Goal: Information Seeking & Learning: Check status

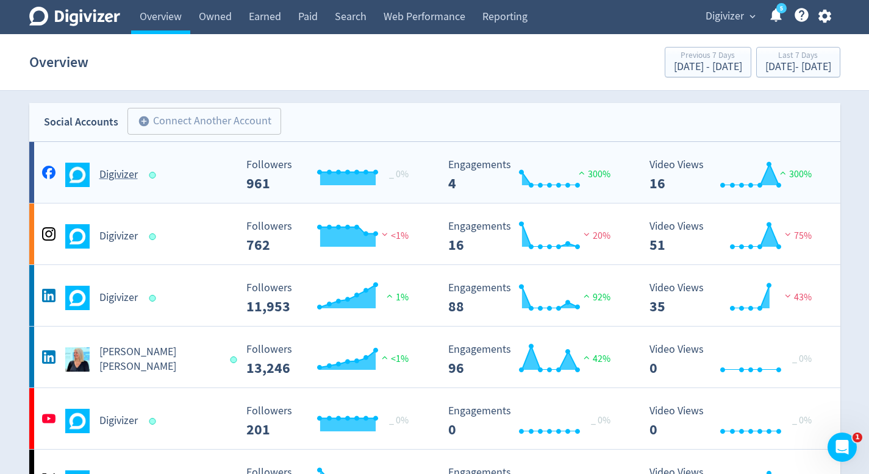
click at [416, 155] on div "Created with Highcharts 10.3.3 _ 0% Followers 961" at bounding box center [336, 170] width 202 height 42
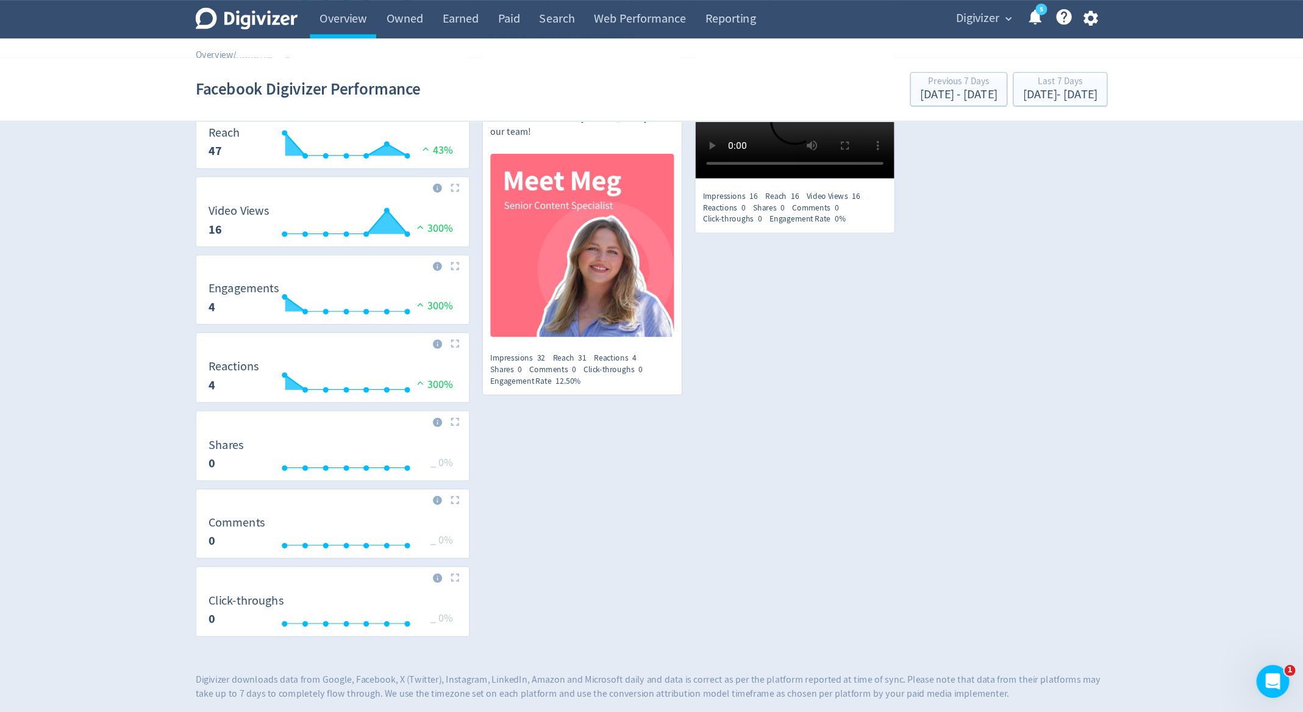
scroll to position [196, 0]
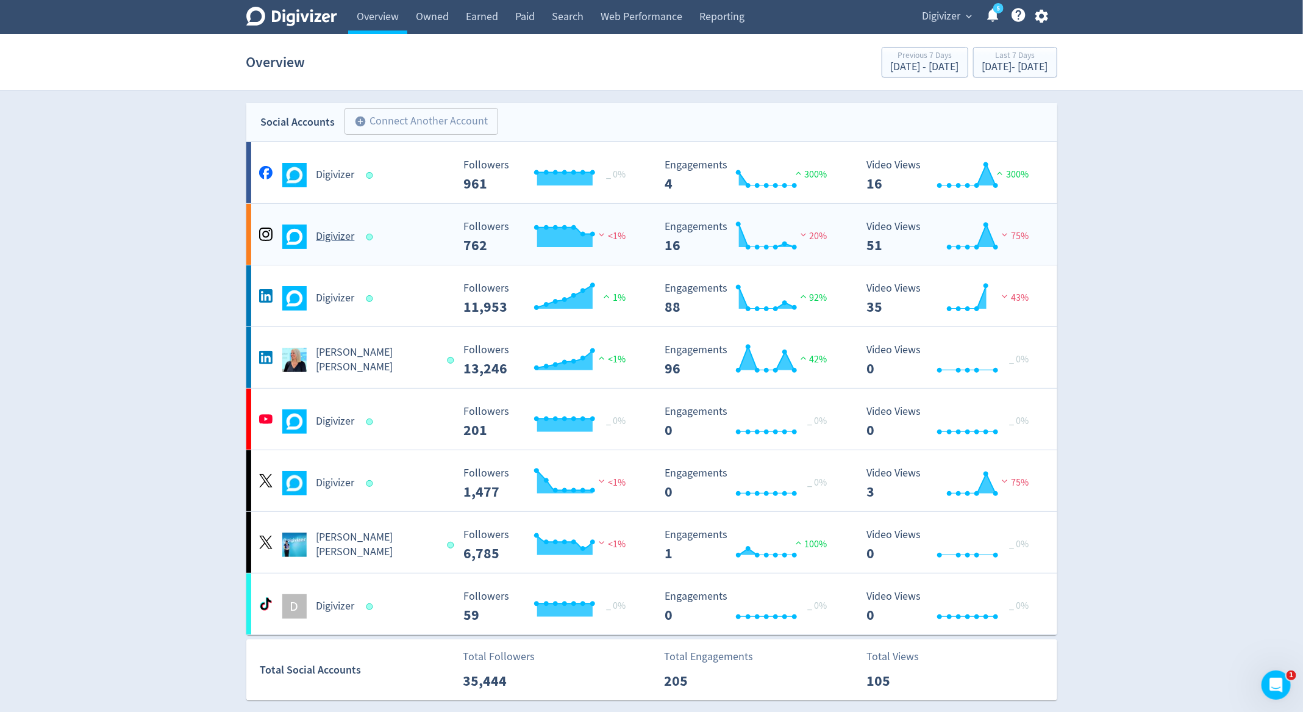
click at [381, 221] on div "Digivizer" at bounding box center [352, 232] width 202 height 34
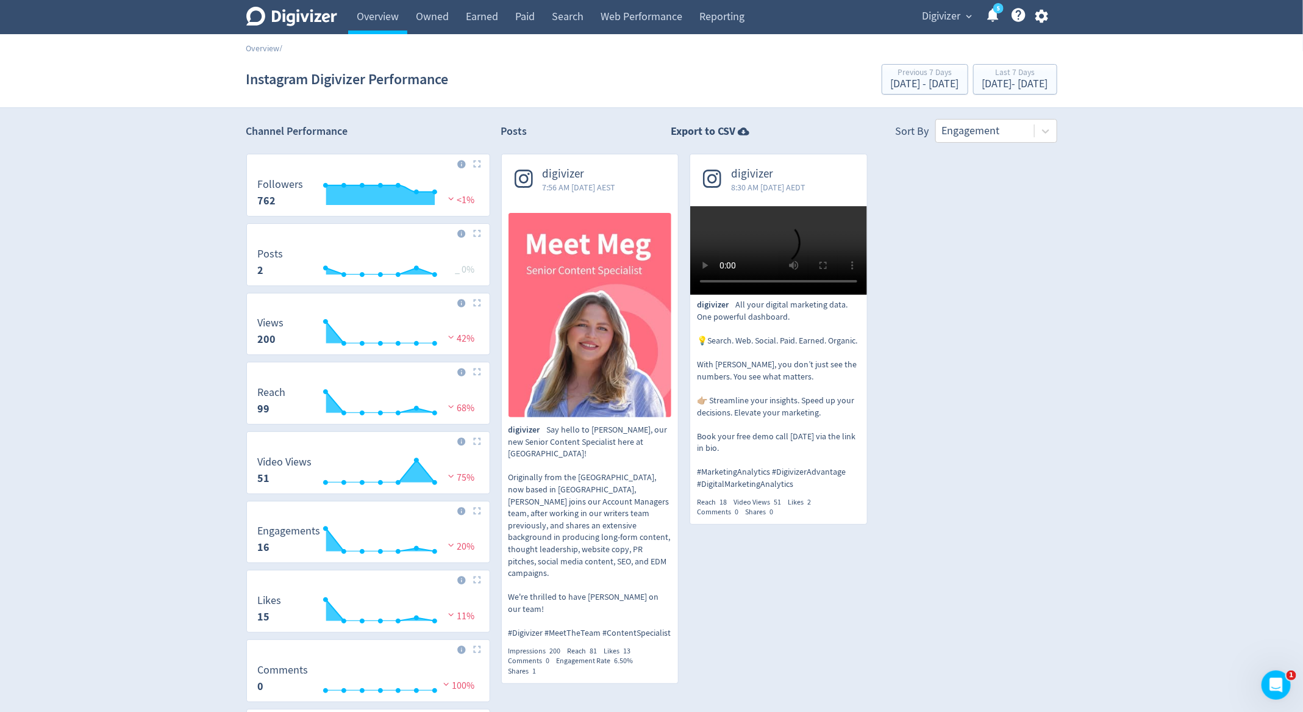
scroll to position [163, 0]
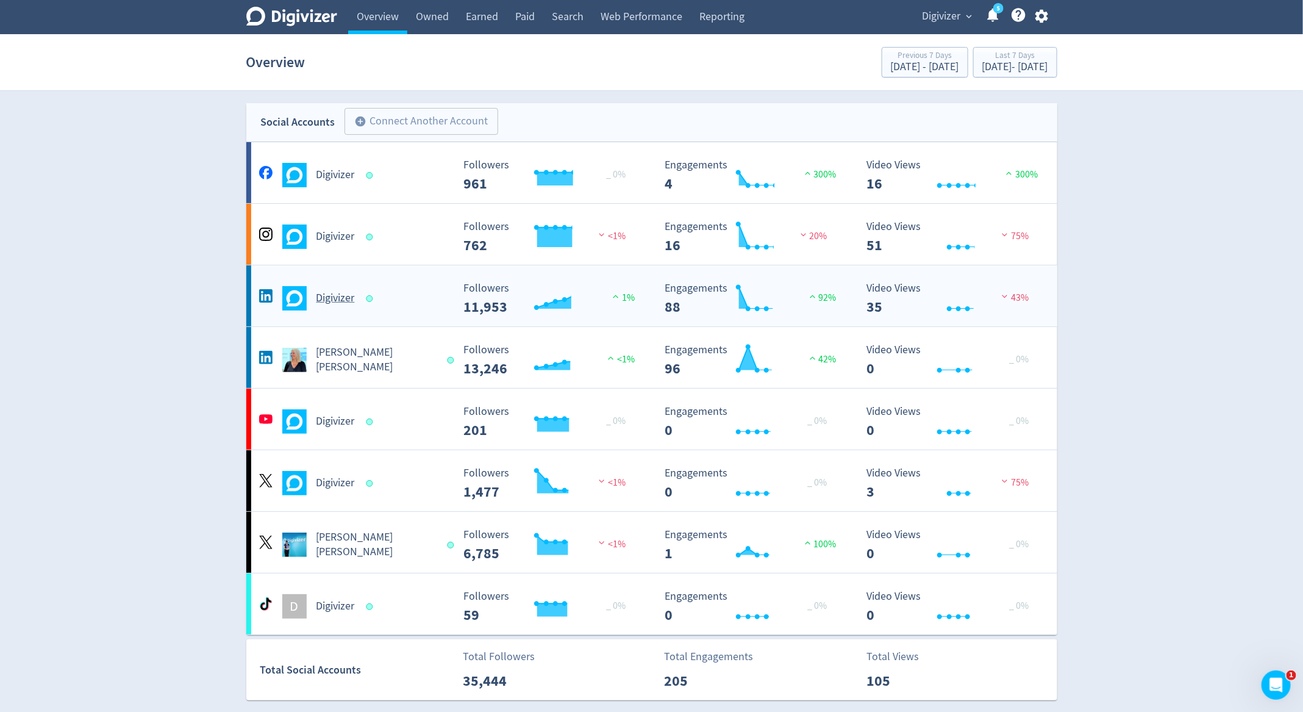
click at [415, 301] on div "Digivizer" at bounding box center [354, 298] width 197 height 24
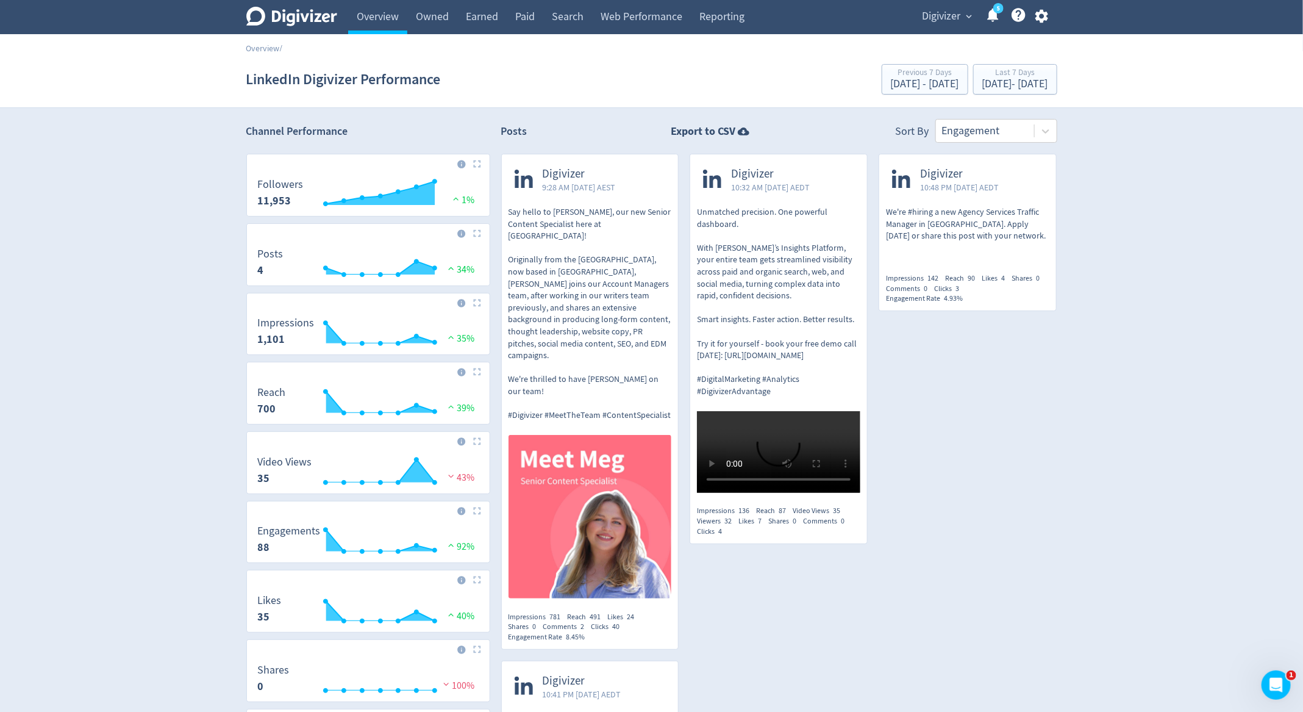
scroll to position [196, 0]
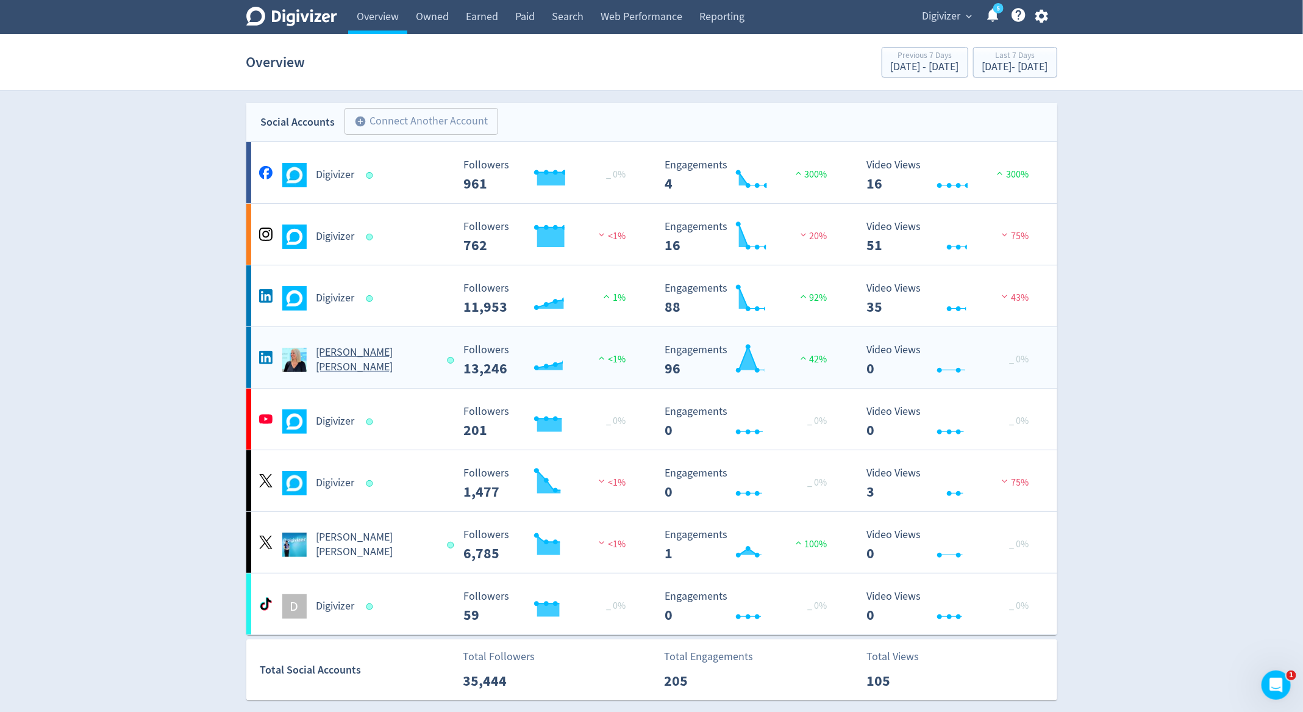
click at [453, 365] on div "Created with Highcharts 10.3.3 Followers 13,246 <1%" at bounding box center [553, 355] width 202 height 42
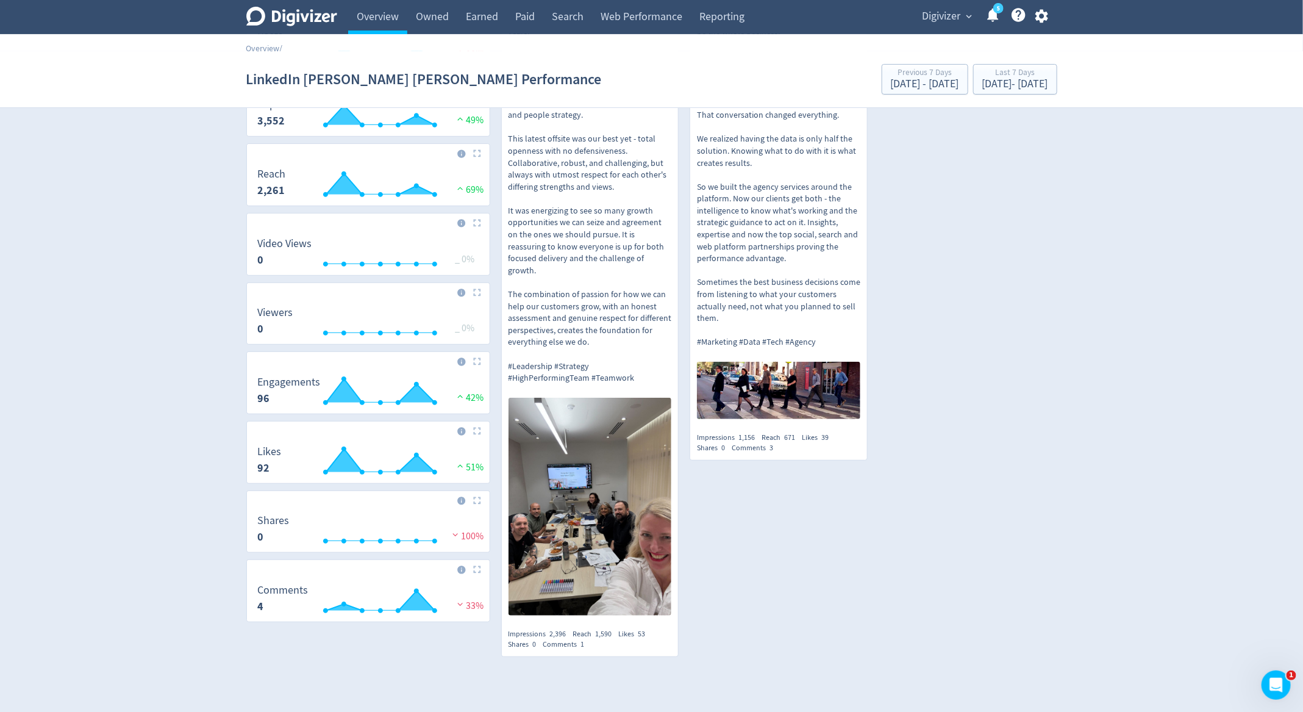
scroll to position [250, 0]
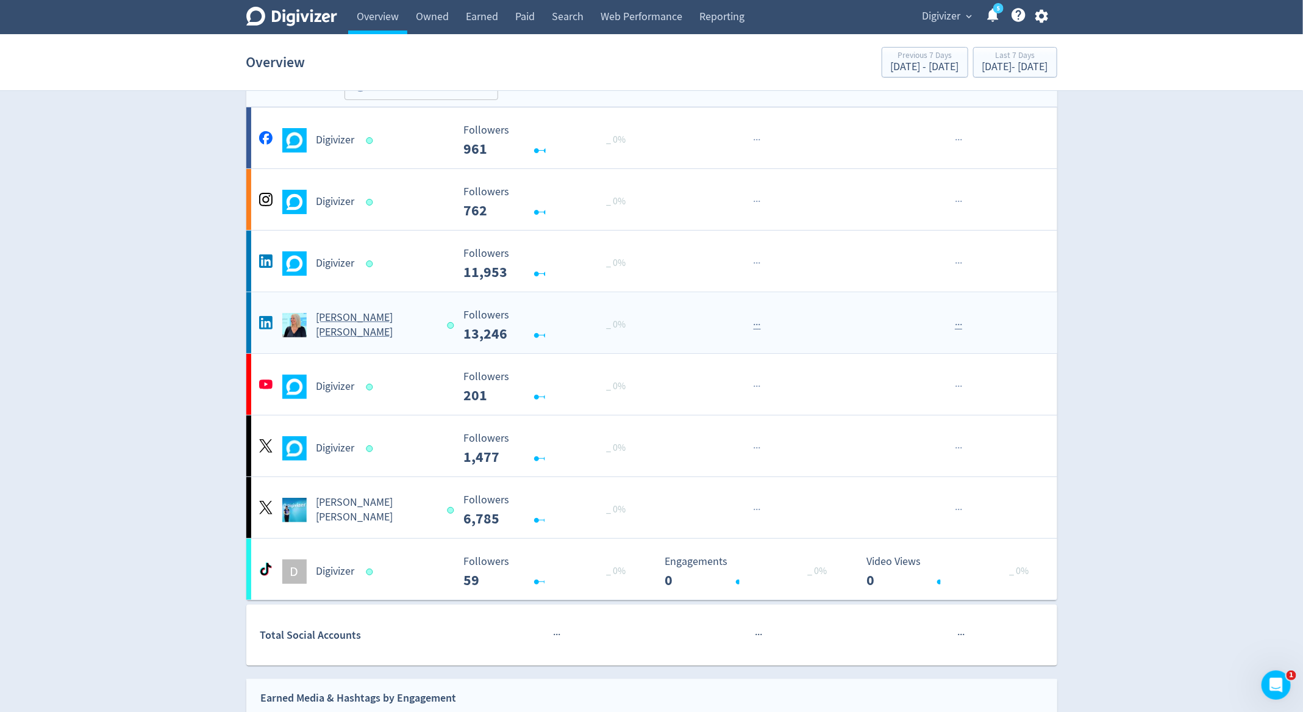
scroll to position [40, 0]
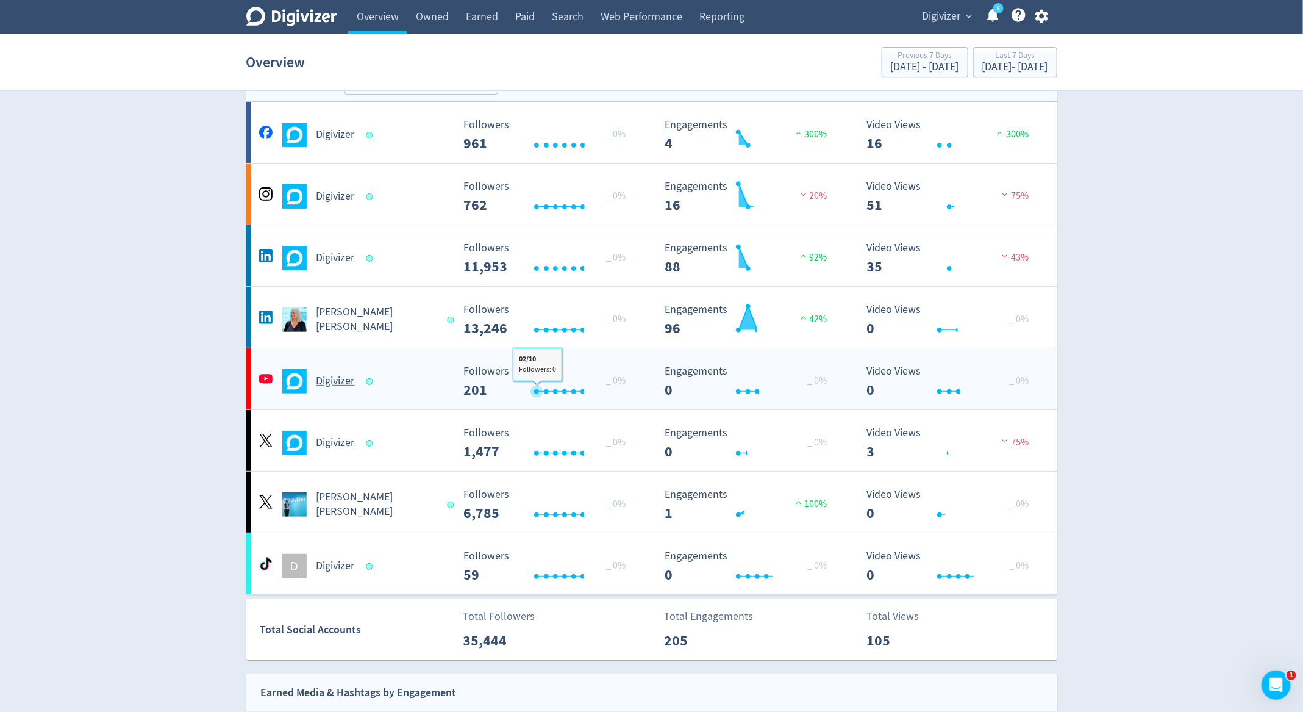
click at [545, 377] on rect "\a Followers\a ---\a" at bounding box center [548, 381] width 183 height 32
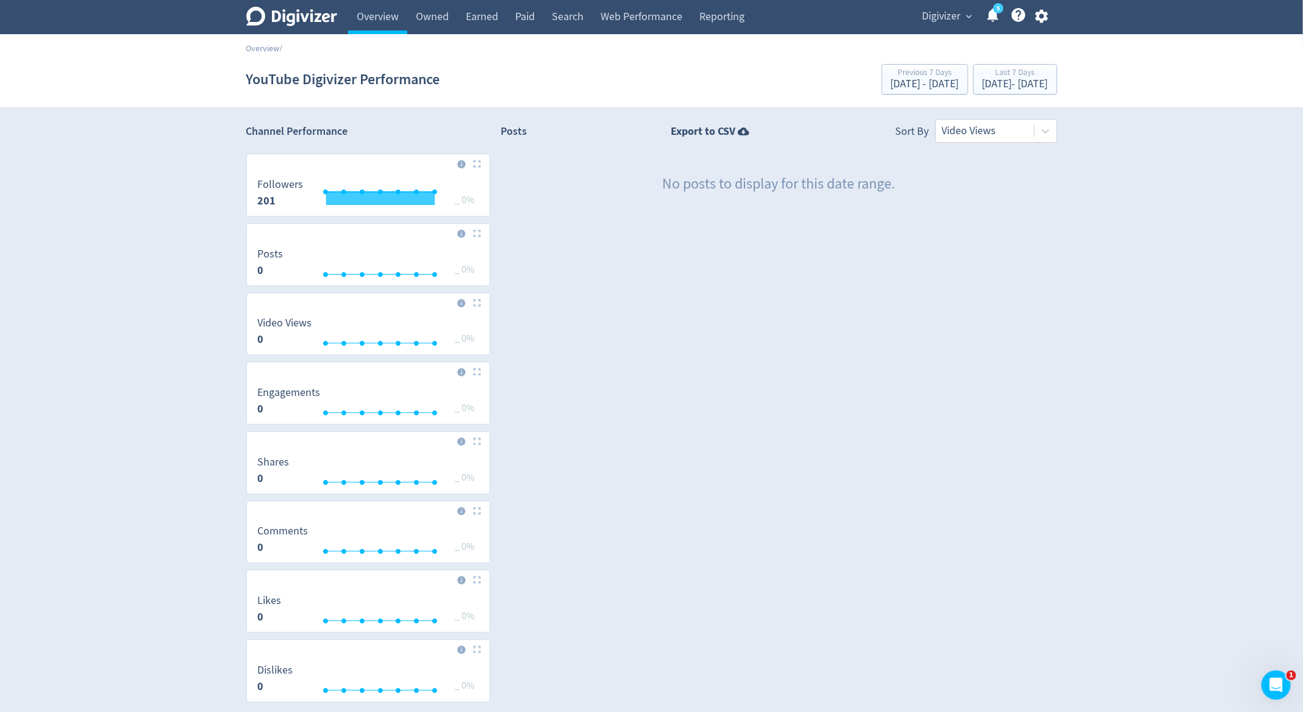
scroll to position [58, 0]
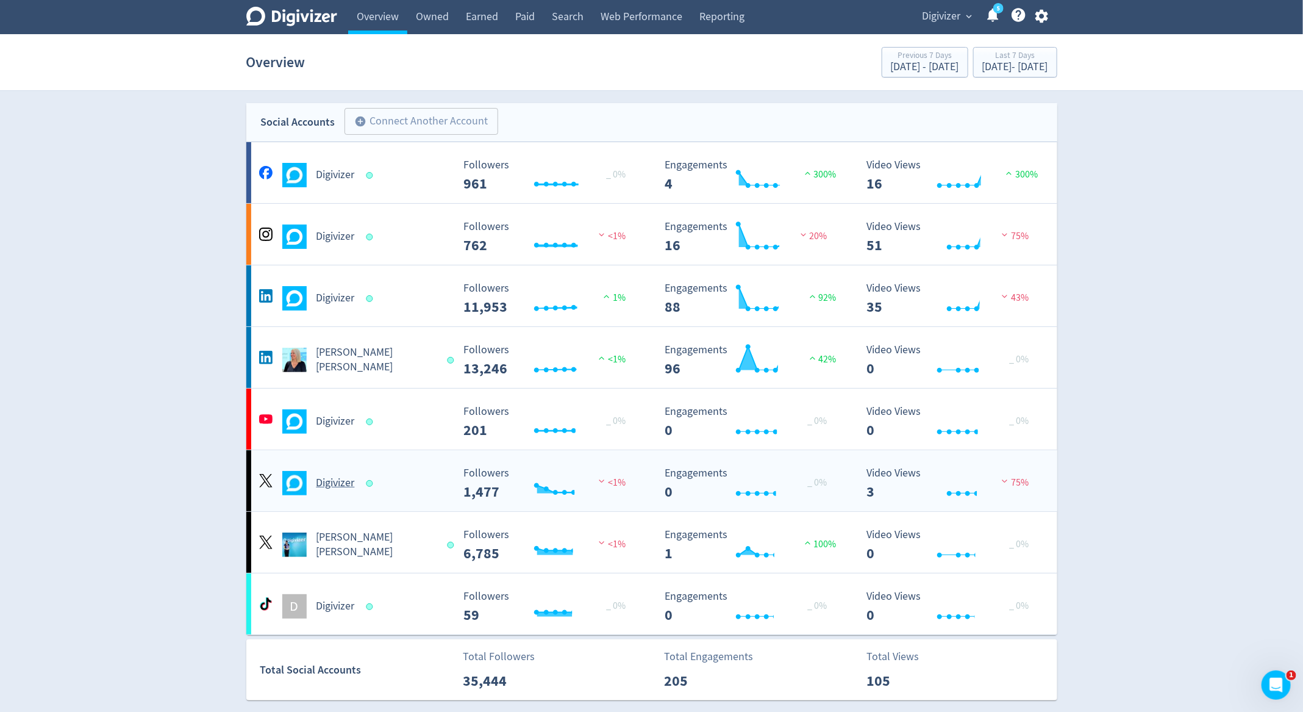
click at [392, 473] on div "Digivizer" at bounding box center [354, 483] width 197 height 24
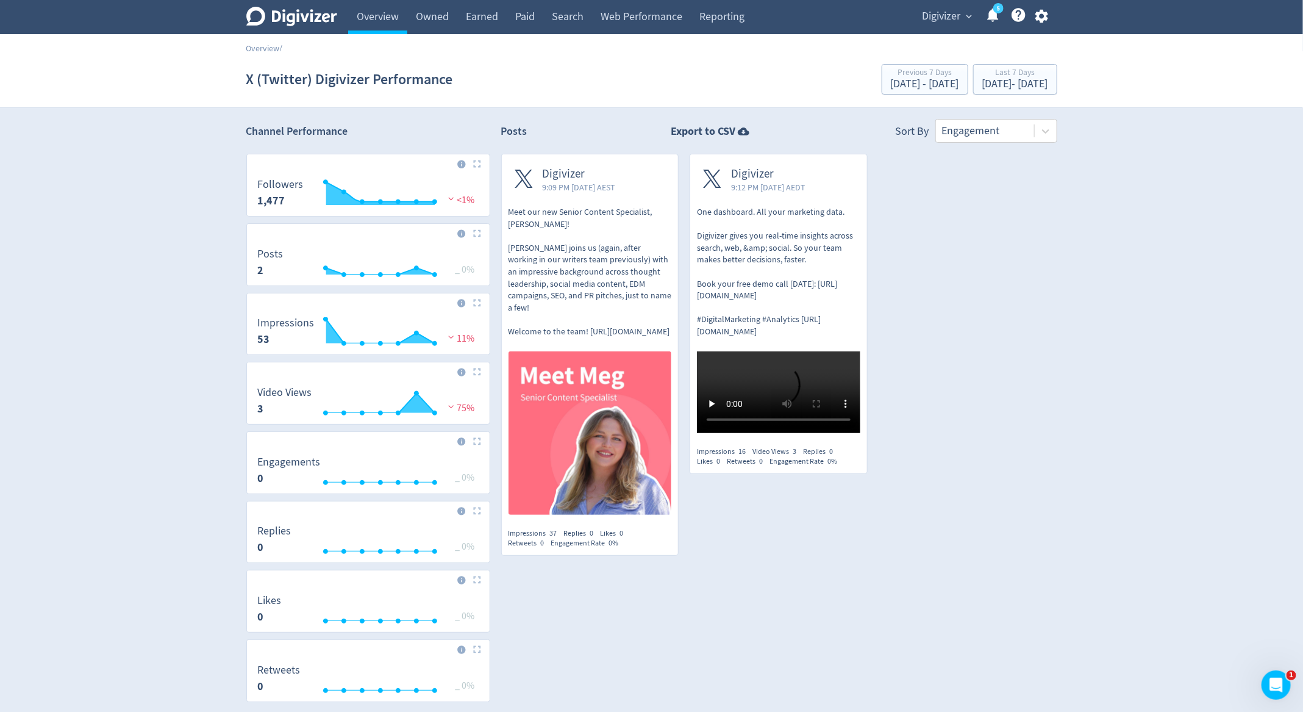
scroll to position [58, 0]
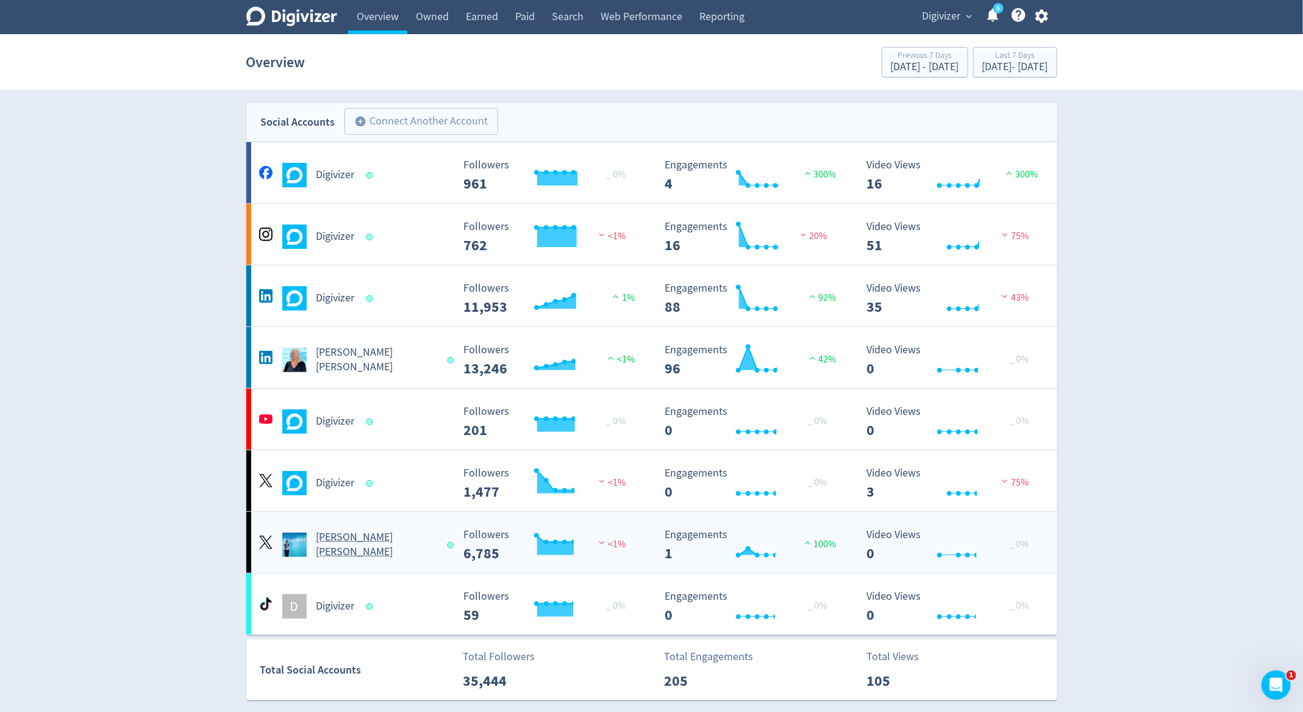
click at [421, 559] on Russo-platform3 "Emma Lo Russo Created with Highcharts 10.3.3 Followers 6,785 <1% Created with H…" at bounding box center [651, 542] width 811 height 61
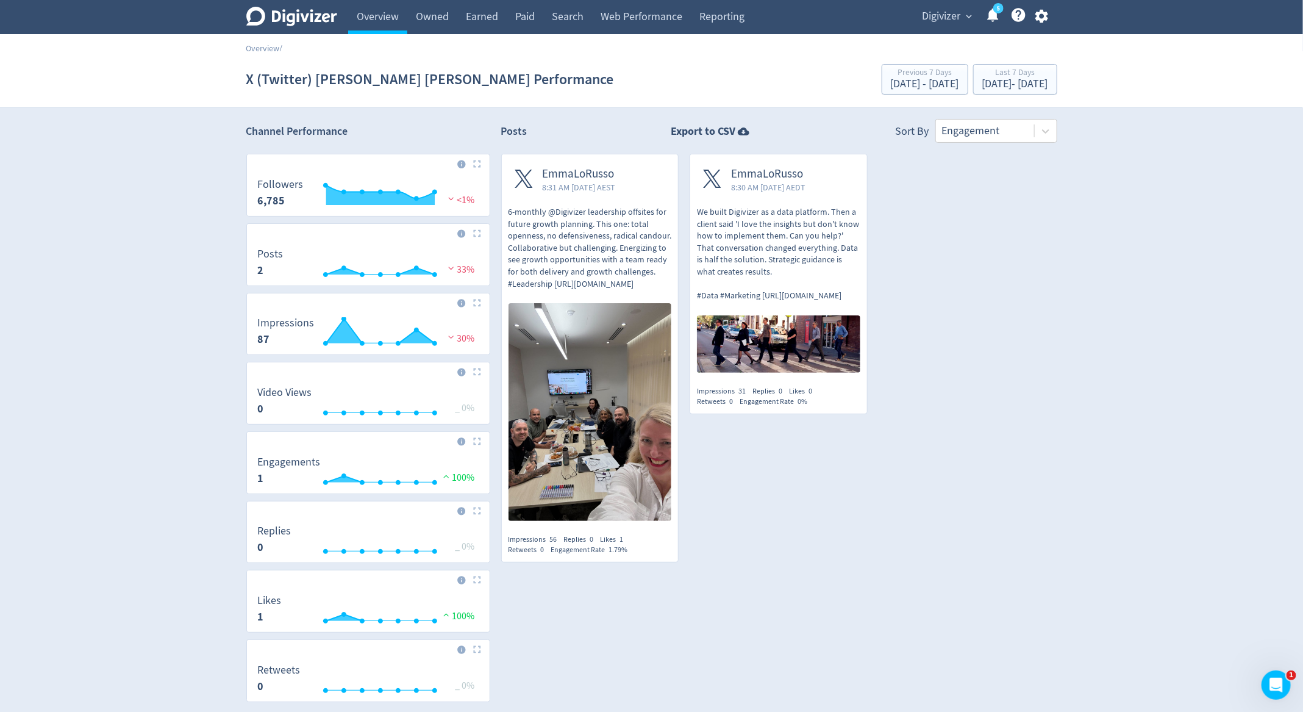
scroll to position [58, 0]
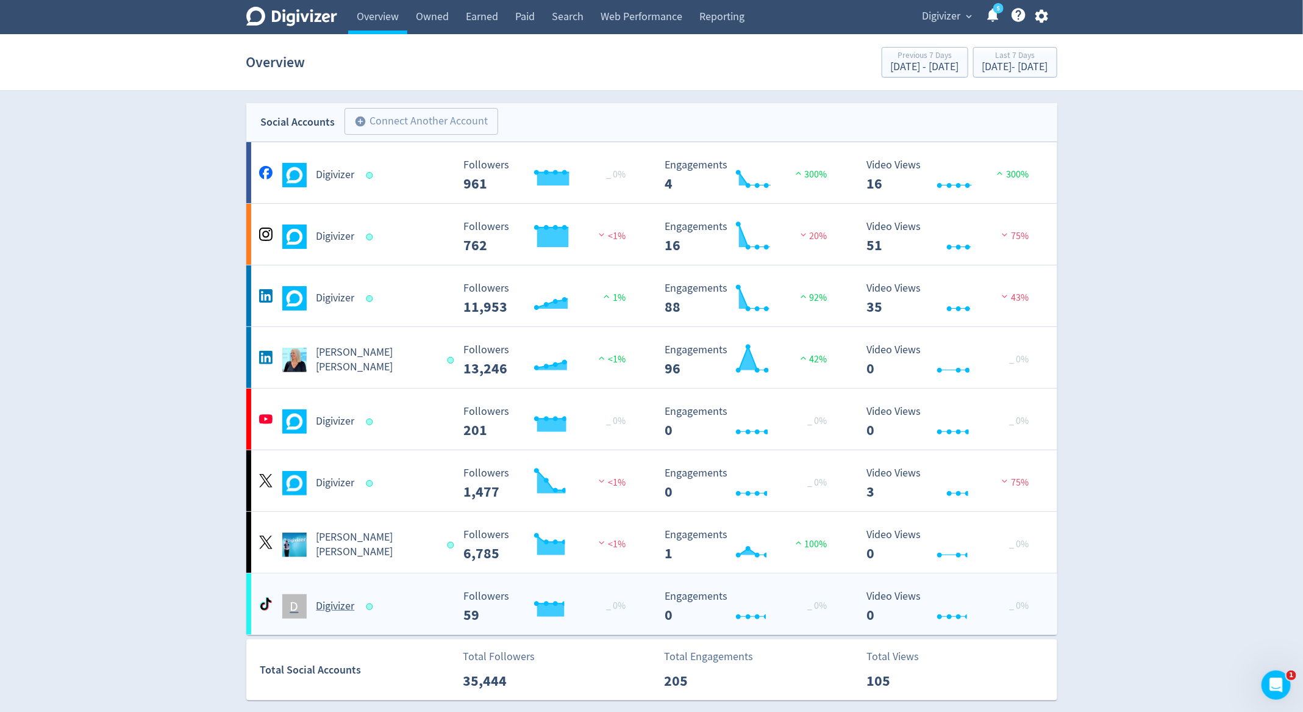
click at [419, 610] on div "D Digivizer" at bounding box center [354, 606] width 197 height 24
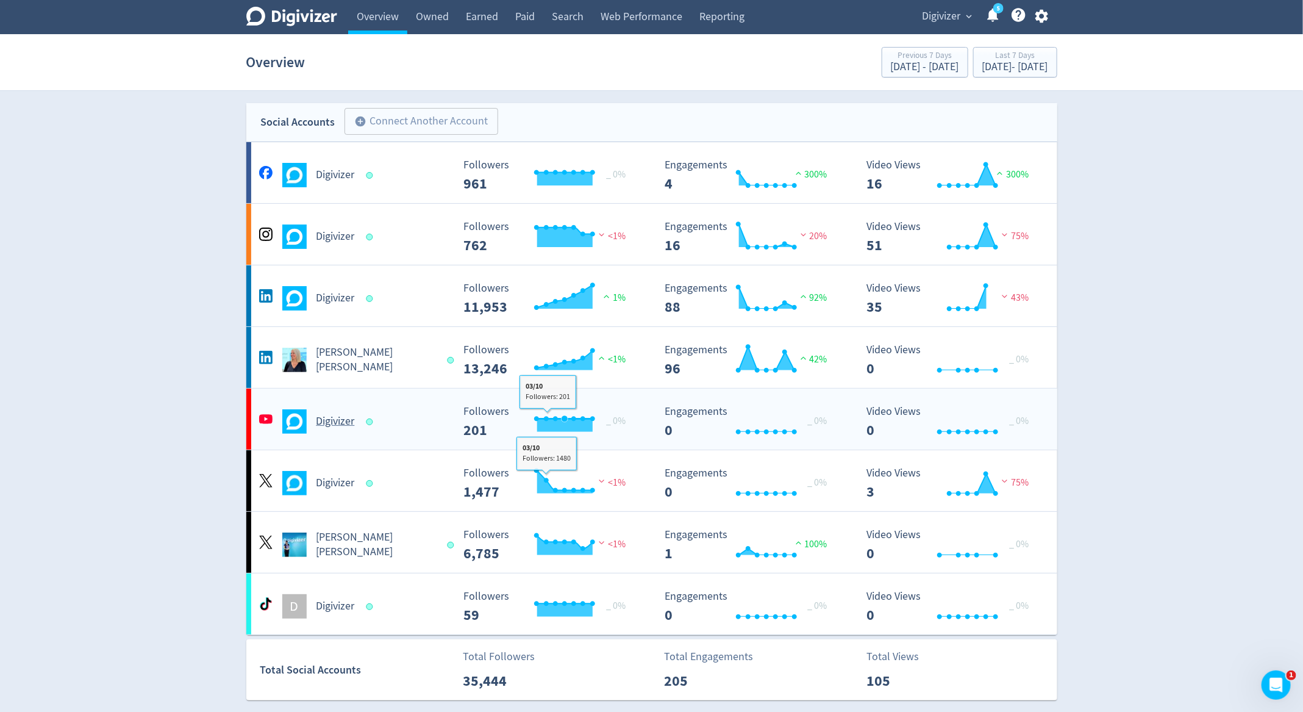
click at [424, 424] on div "Digivizer" at bounding box center [354, 421] width 197 height 24
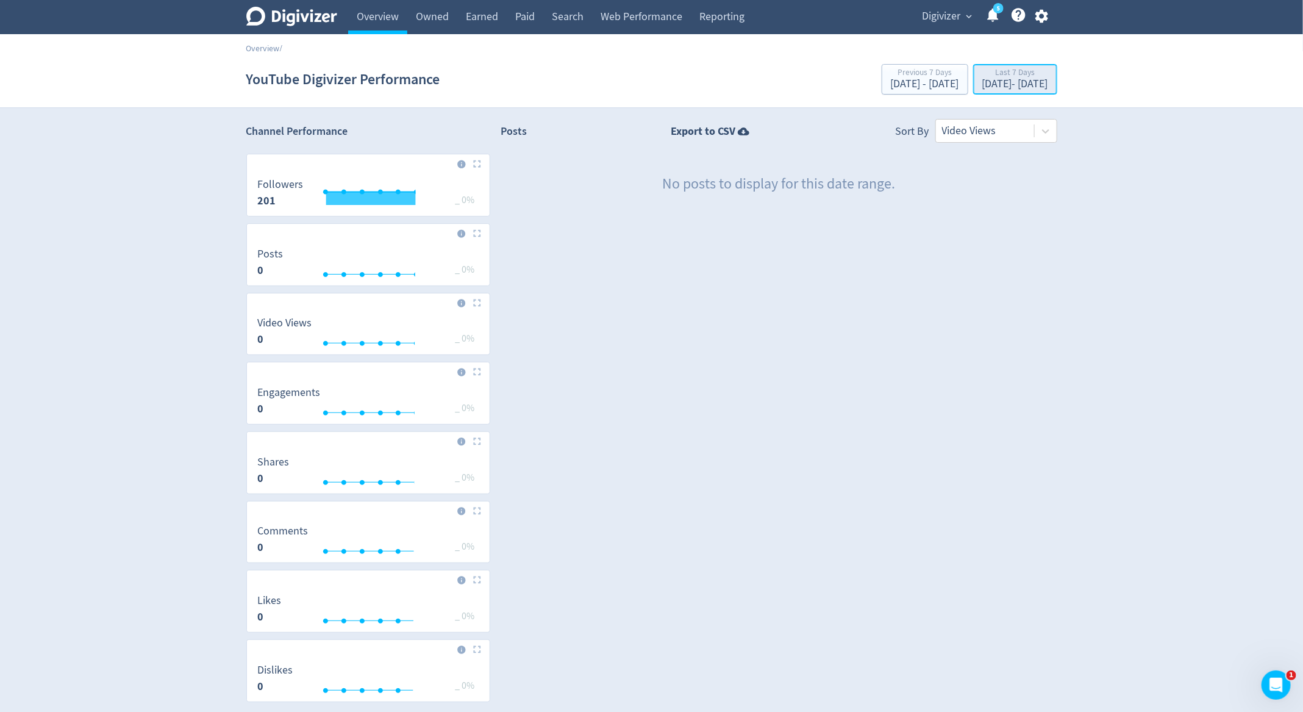
click at [1017, 68] on div "Last 7 Days" at bounding box center [1015, 73] width 66 height 10
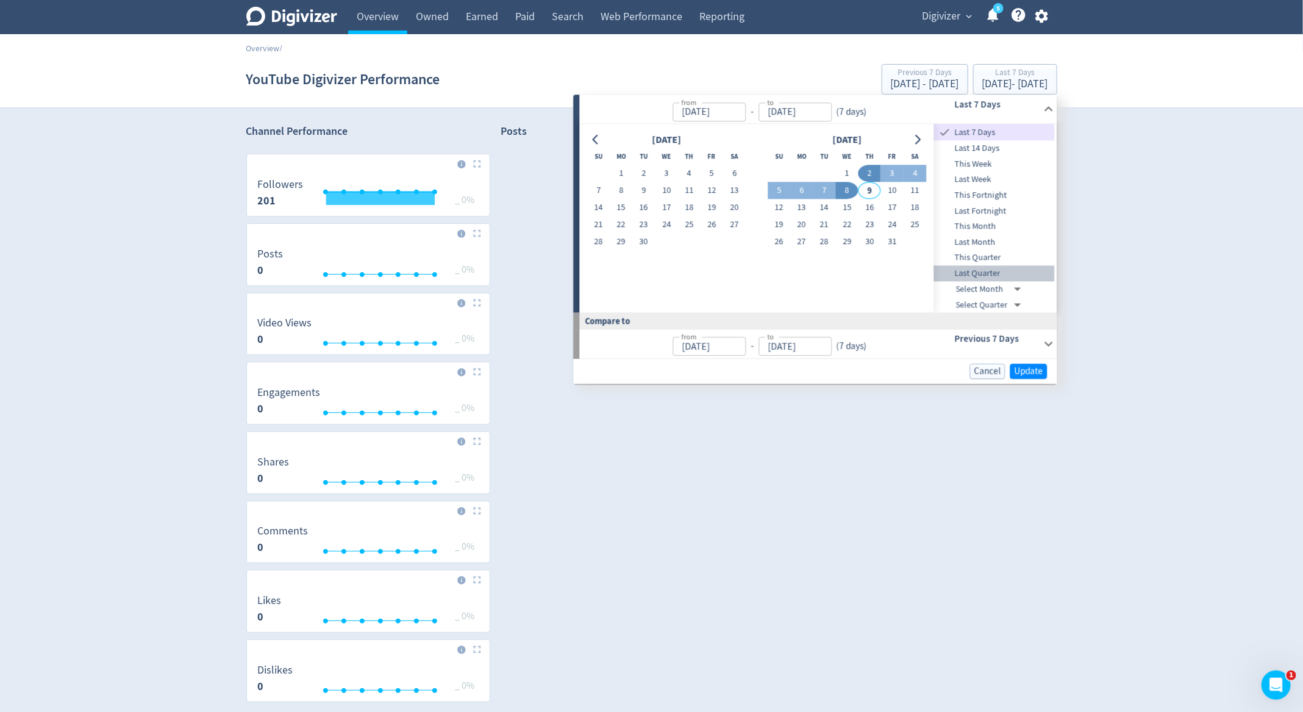
click at [1003, 273] on span "Last Quarter" at bounding box center [994, 272] width 121 height 13
type input "Jul 01, 2025"
type input "Sep 30, 2025"
type input "Apr 01, 2025"
type input "Jun 30, 2025"
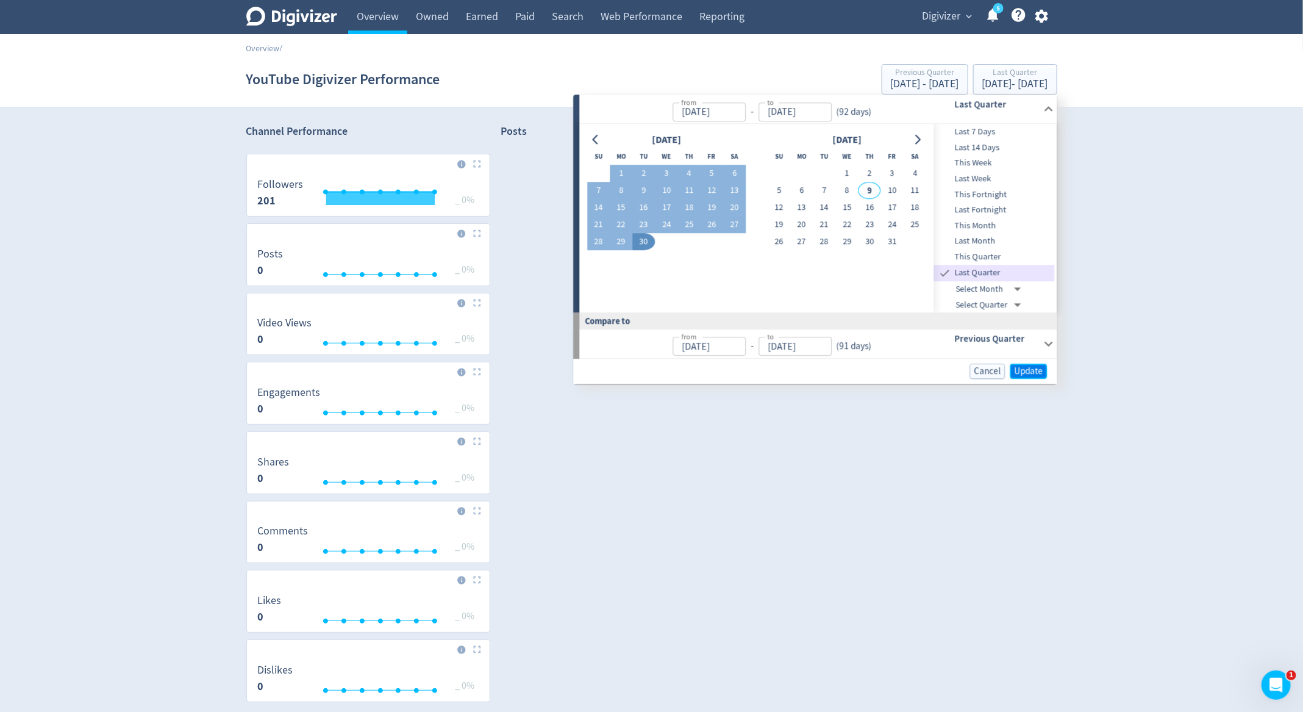
click at [1017, 369] on span "Update" at bounding box center [1029, 370] width 29 height 9
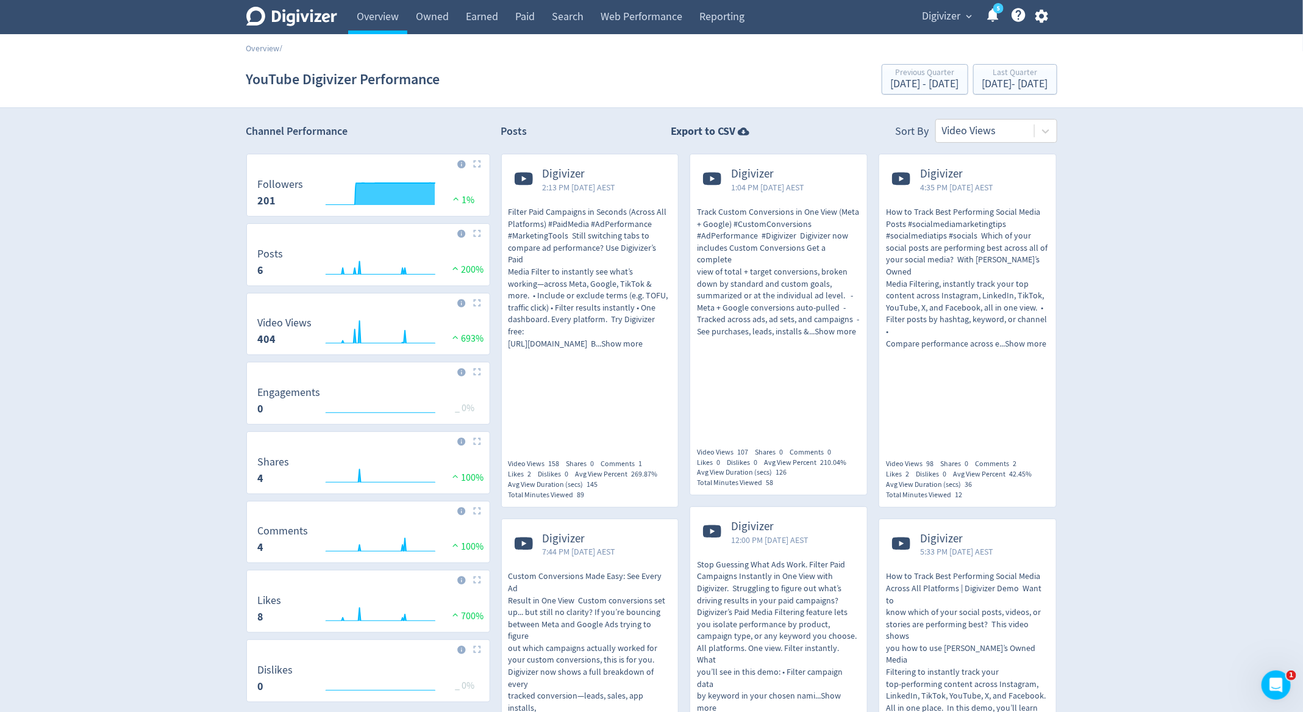
click at [943, 13] on span "Digivizer" at bounding box center [942, 17] width 38 height 20
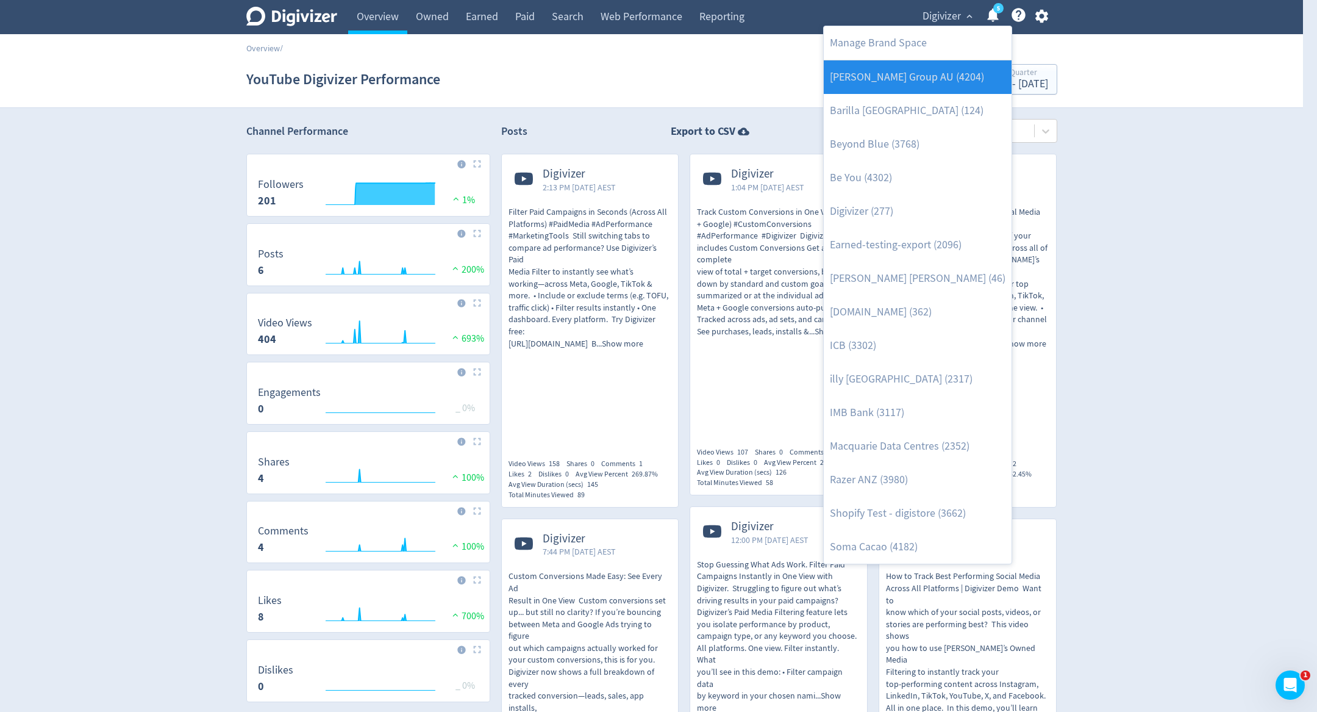
click at [918, 86] on link "[PERSON_NAME] Group AU (4204)" at bounding box center [918, 77] width 188 height 34
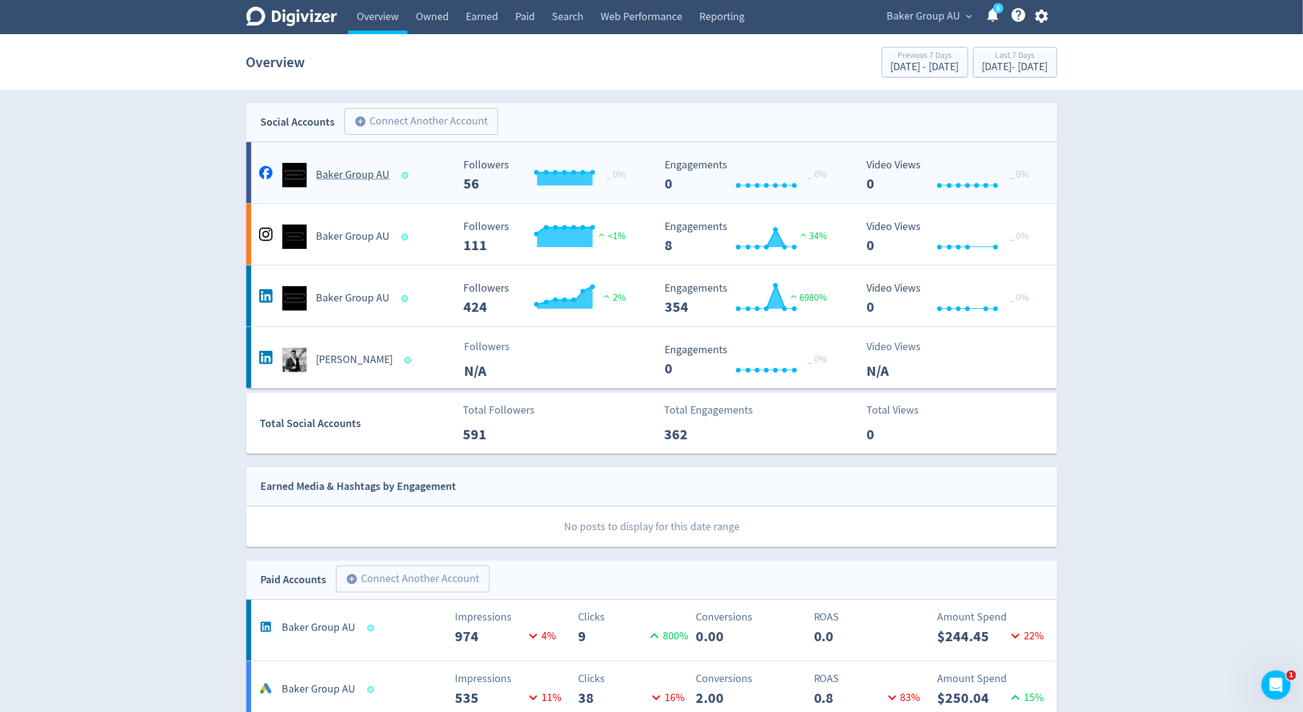
click at [417, 179] on div "Baker Group AU" at bounding box center [354, 175] width 197 height 24
click at [454, 227] on div "Created with Highcharts 10.3.3 Followers 111 <1%" at bounding box center [553, 232] width 202 height 42
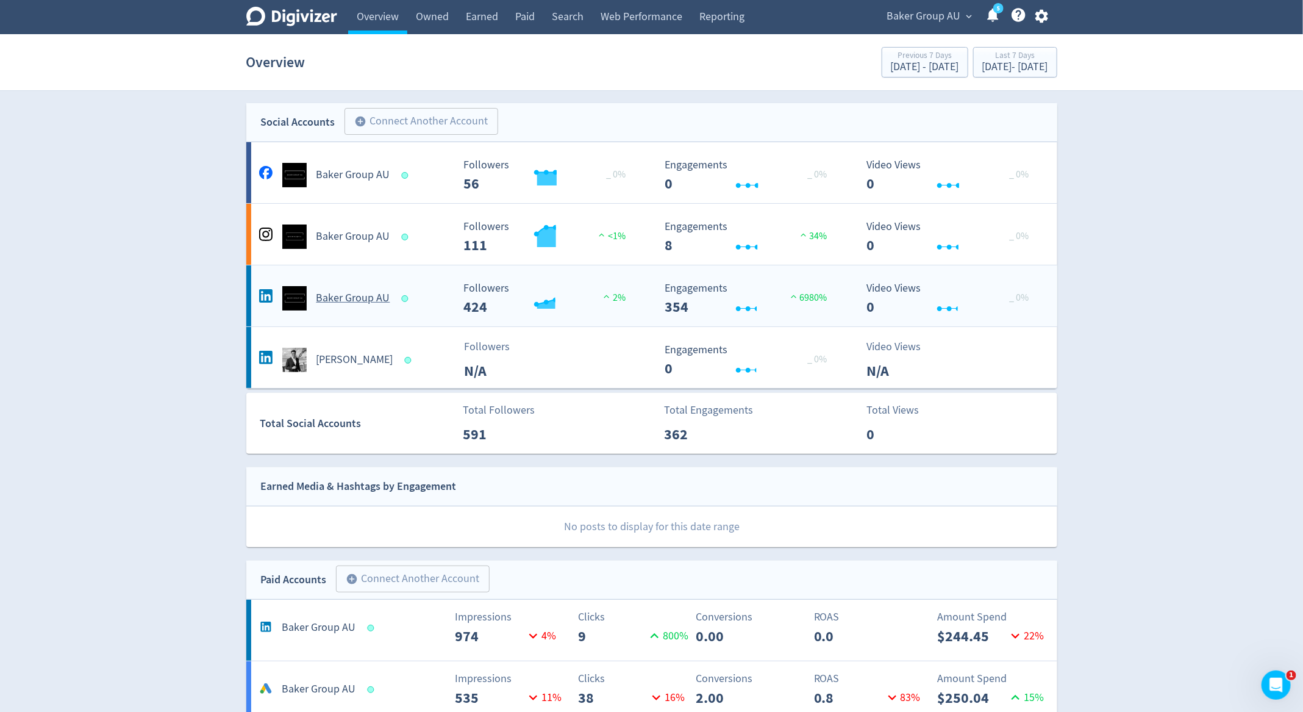
click at [418, 293] on div "Baker Group AU" at bounding box center [354, 298] width 197 height 24
click at [425, 304] on div "Baker Group AU" at bounding box center [354, 298] width 197 height 24
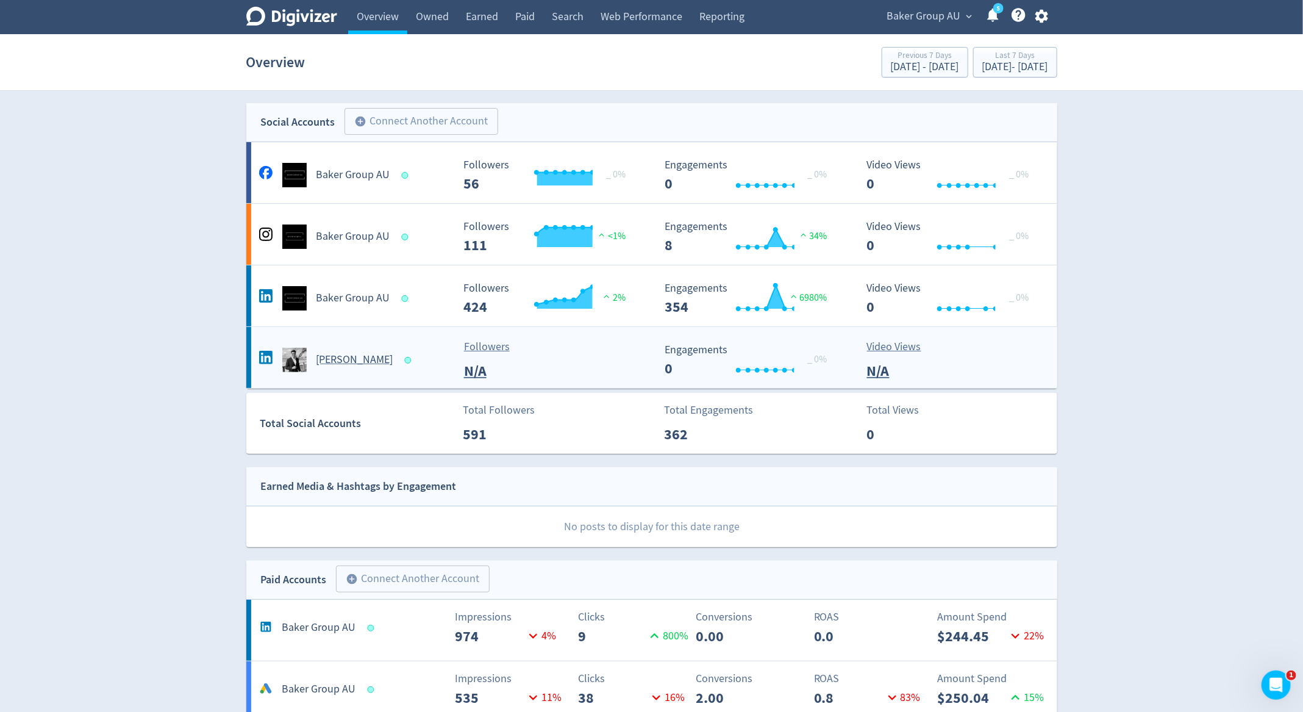
click at [413, 352] on div "Scott Baker" at bounding box center [354, 360] width 197 height 24
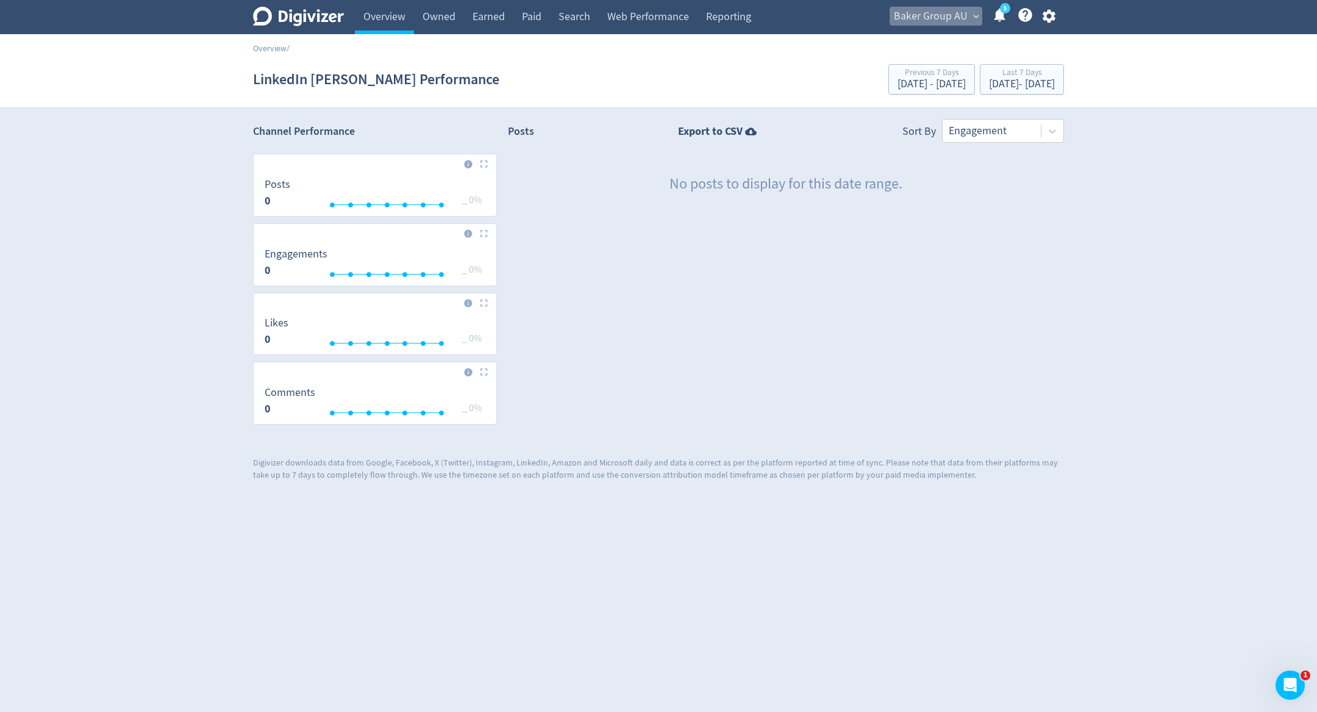
click at [944, 15] on span "Baker Group AU" at bounding box center [931, 17] width 74 height 20
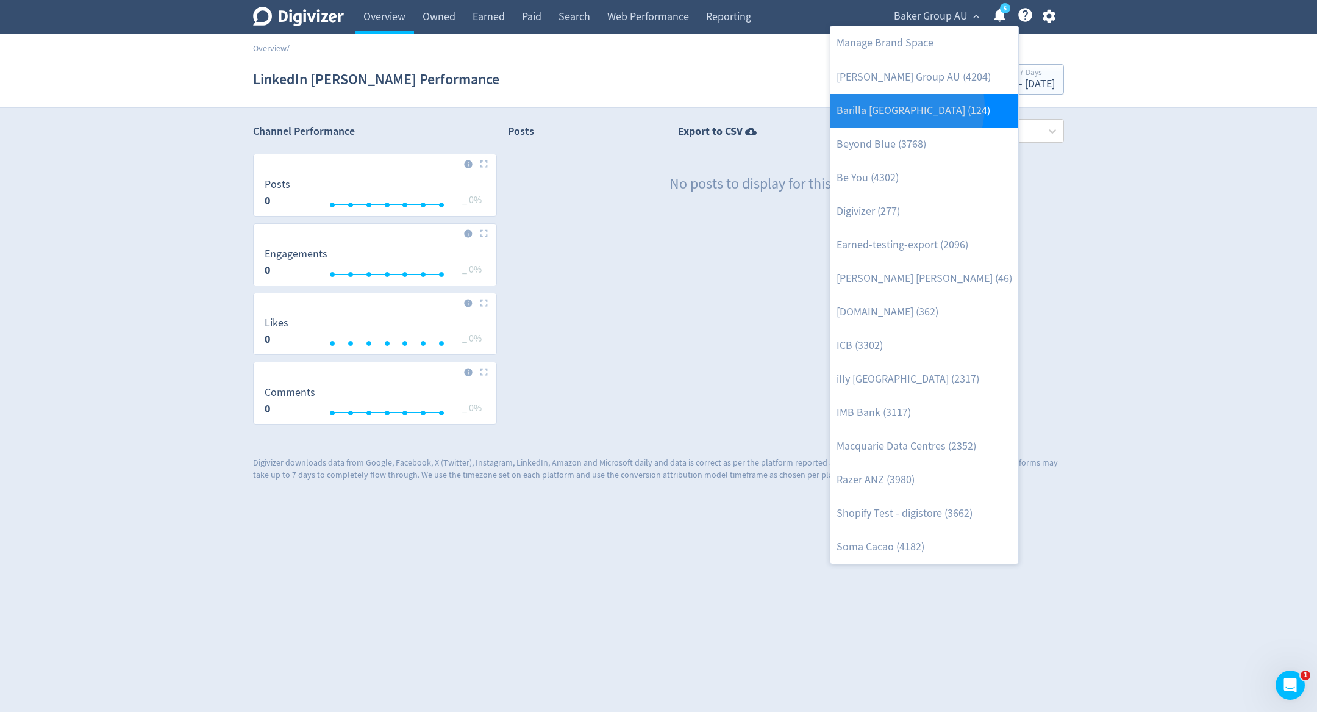
click at [898, 106] on link "Barilla [GEOGRAPHIC_DATA] (124)" at bounding box center [925, 111] width 188 height 34
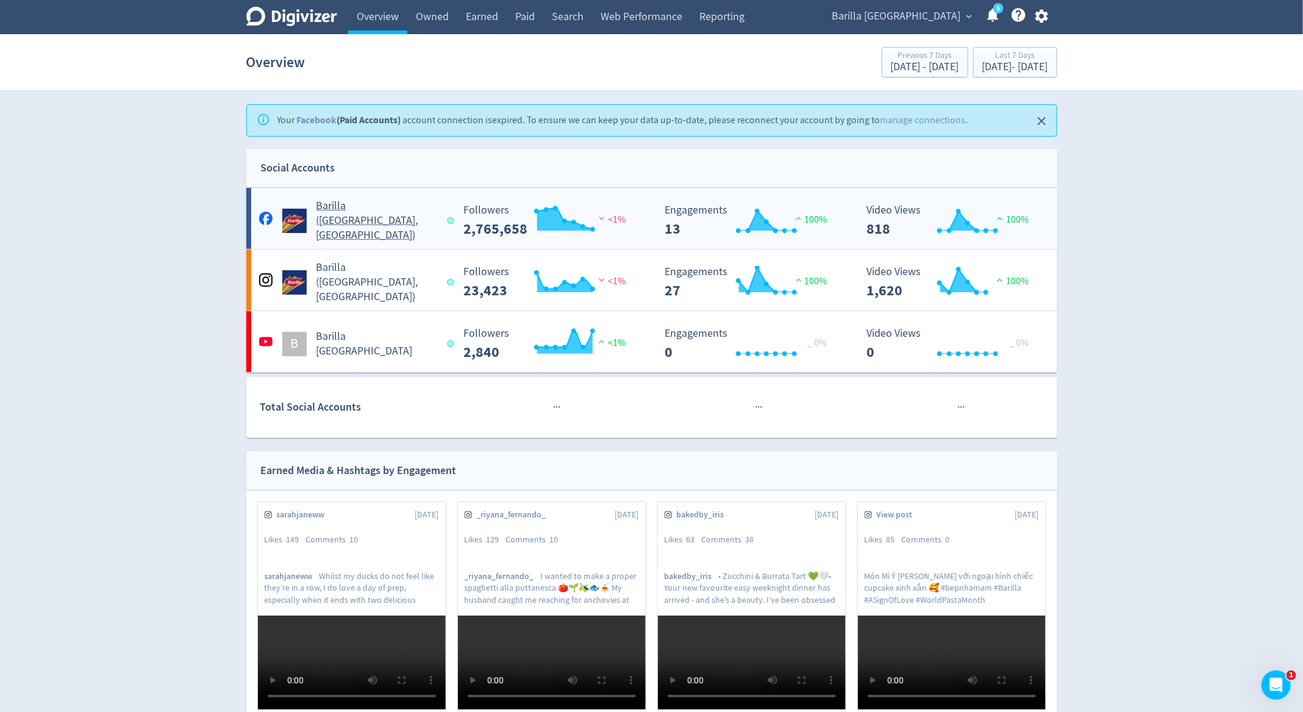
click at [633, 226] on rect "\a Followers\a ---\a" at bounding box center [548, 220] width 183 height 32
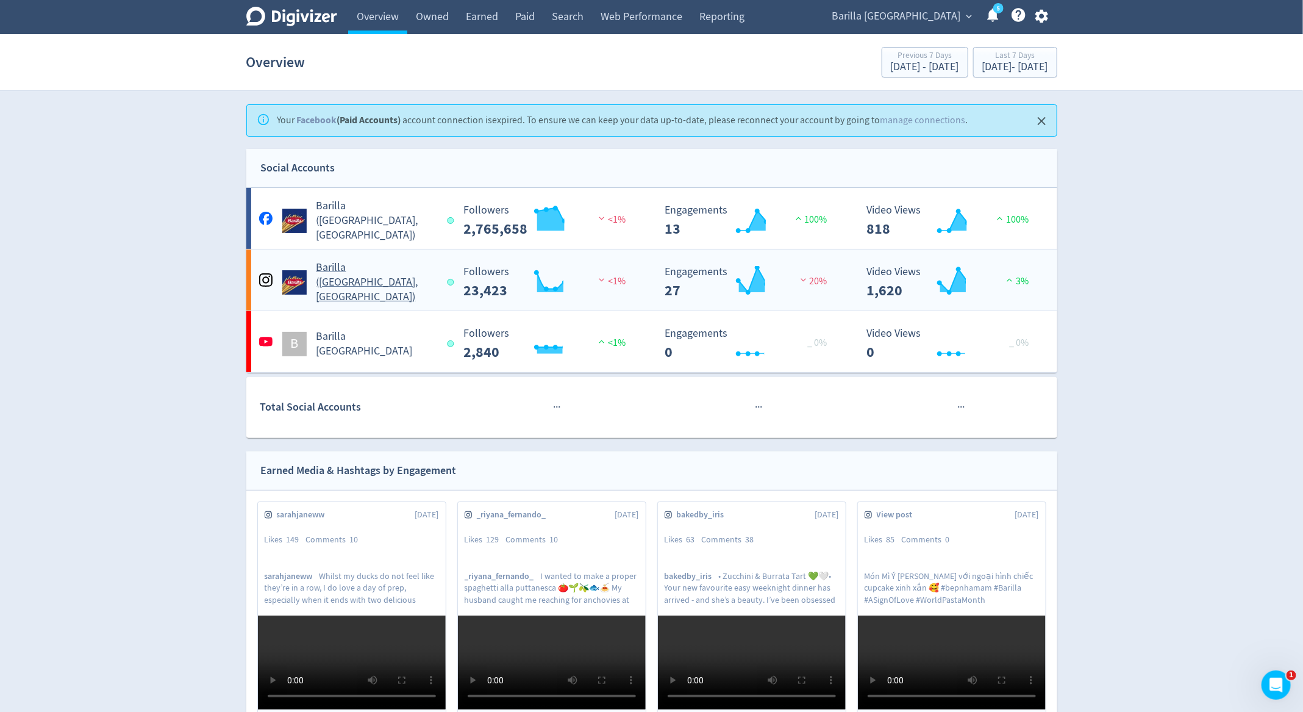
click at [441, 276] on div "Barilla (AU, NZ)" at bounding box center [354, 282] width 197 height 44
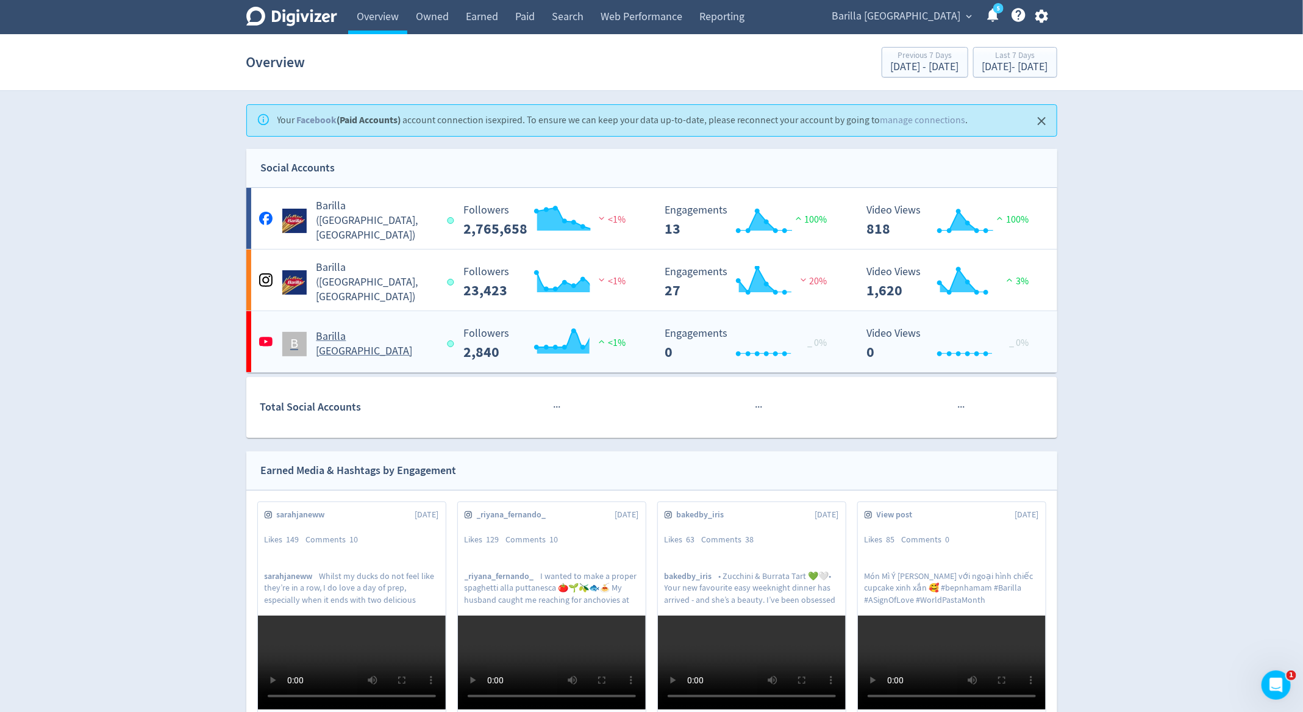
click at [435, 354] on div "B Barilla Australia" at bounding box center [354, 343] width 197 height 29
click at [927, 18] on span "Barilla Australia" at bounding box center [896, 17] width 129 height 20
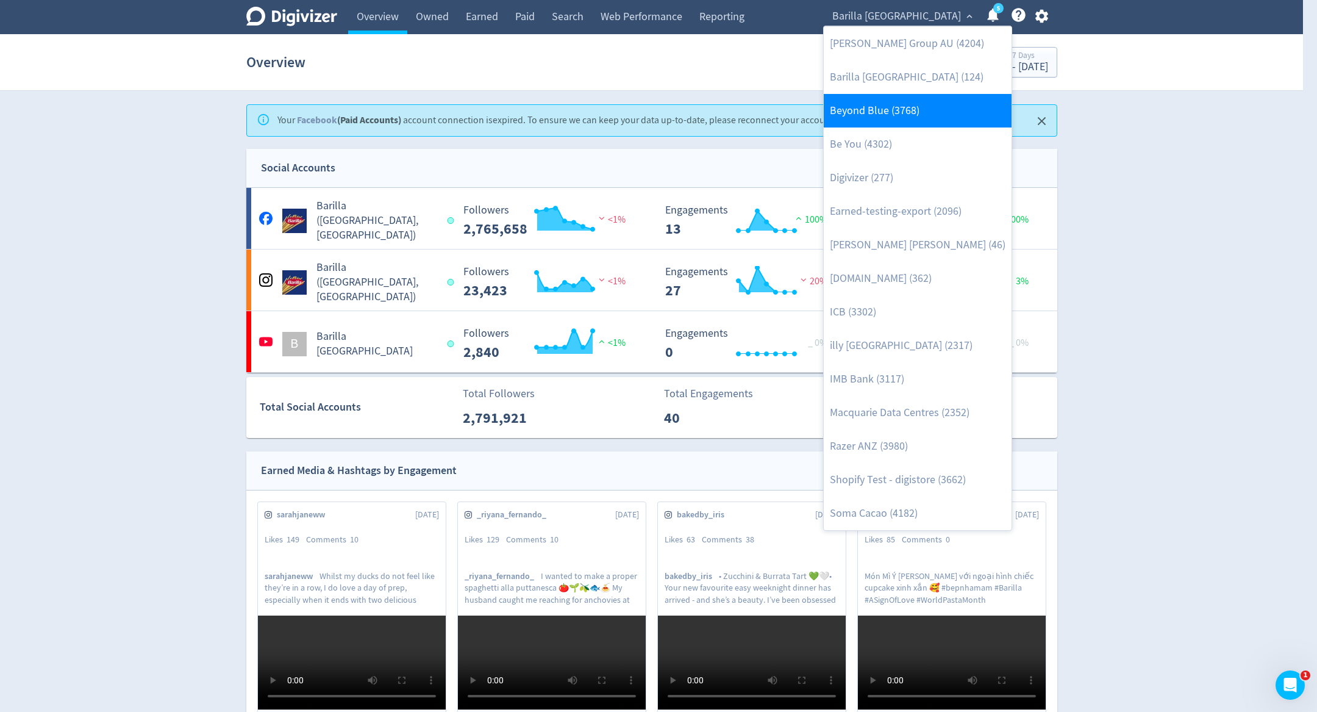
click at [921, 121] on link "Beyond Blue (3768)" at bounding box center [918, 111] width 188 height 34
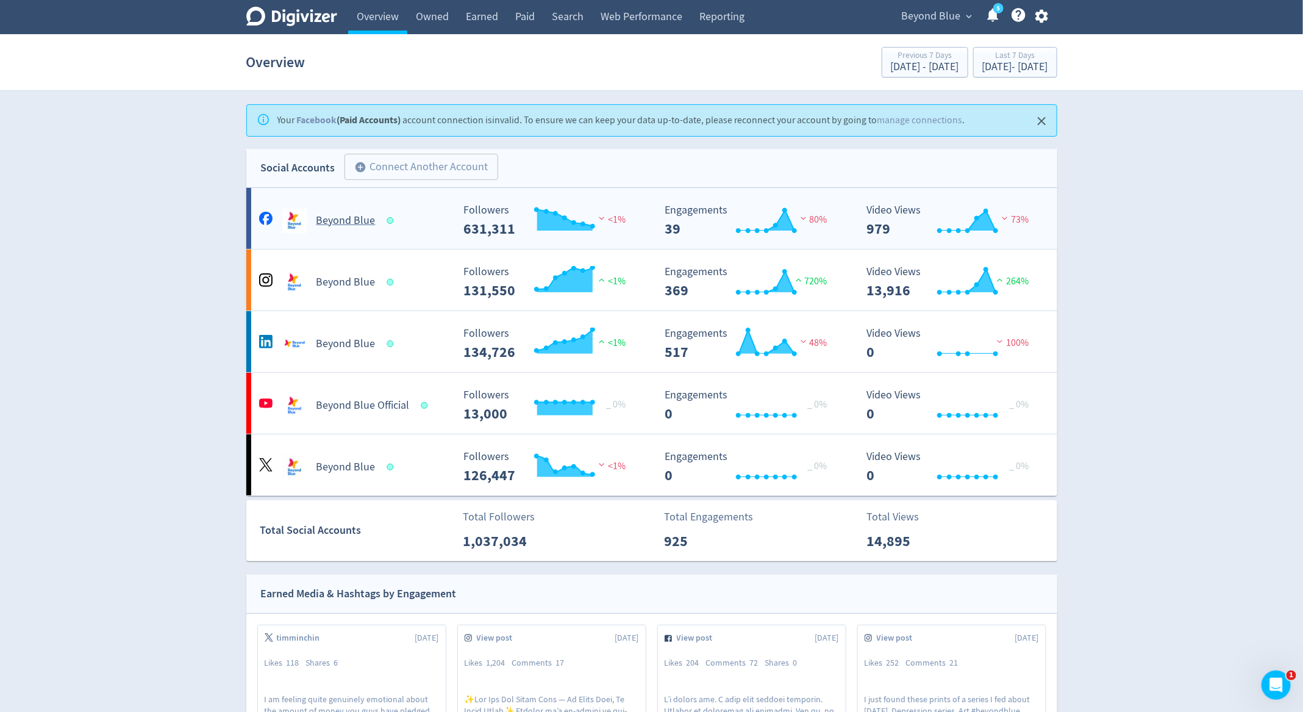
click at [652, 213] on div "Created with Highcharts 10.3.3 Followers 631,311 <1%" at bounding box center [555, 220] width 197 height 32
click at [635, 277] on rect "\a Followers\a 131,550\a" at bounding box center [548, 282] width 183 height 32
click at [599, 359] on Blue-platform2 "Beyond Blue Created with Highcharts 10.3.3 Followers 134,726 <1% Created with H…" at bounding box center [651, 341] width 811 height 61
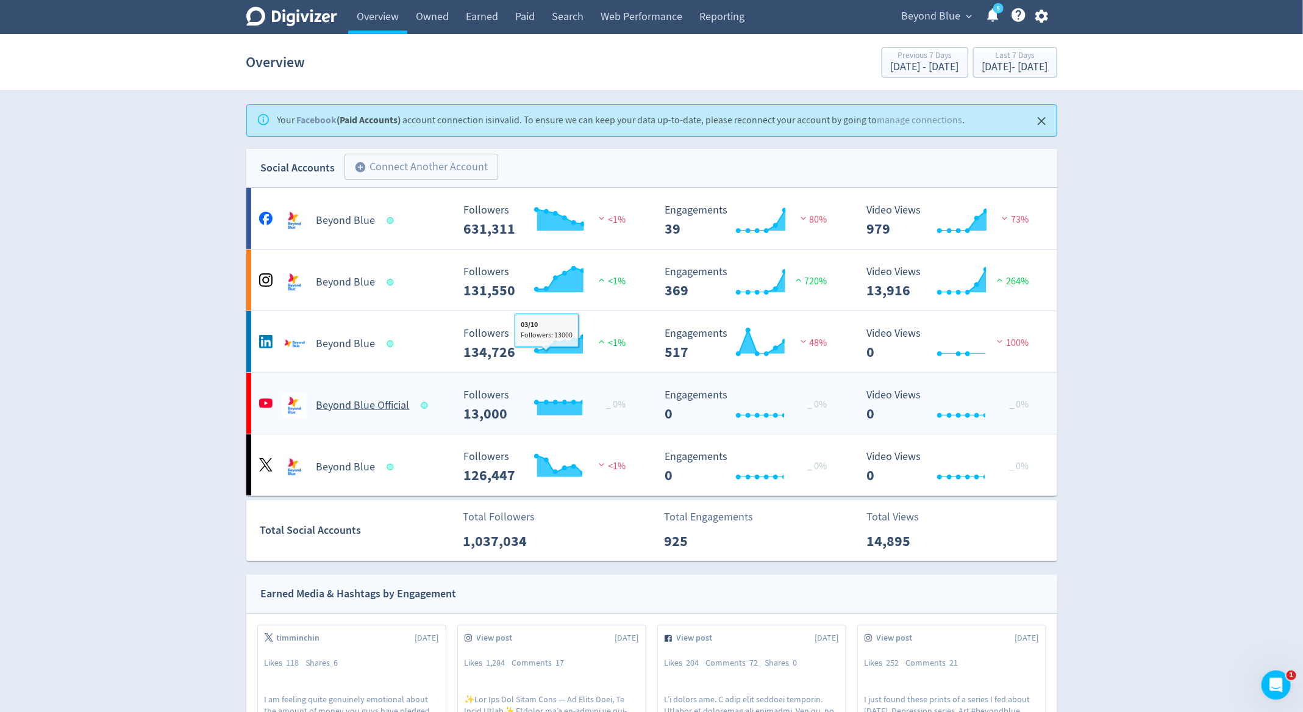
click at [440, 386] on div "Beyond Blue Official" at bounding box center [352, 401] width 202 height 34
click at [442, 445] on div "Beyond Blue" at bounding box center [352, 462] width 202 height 34
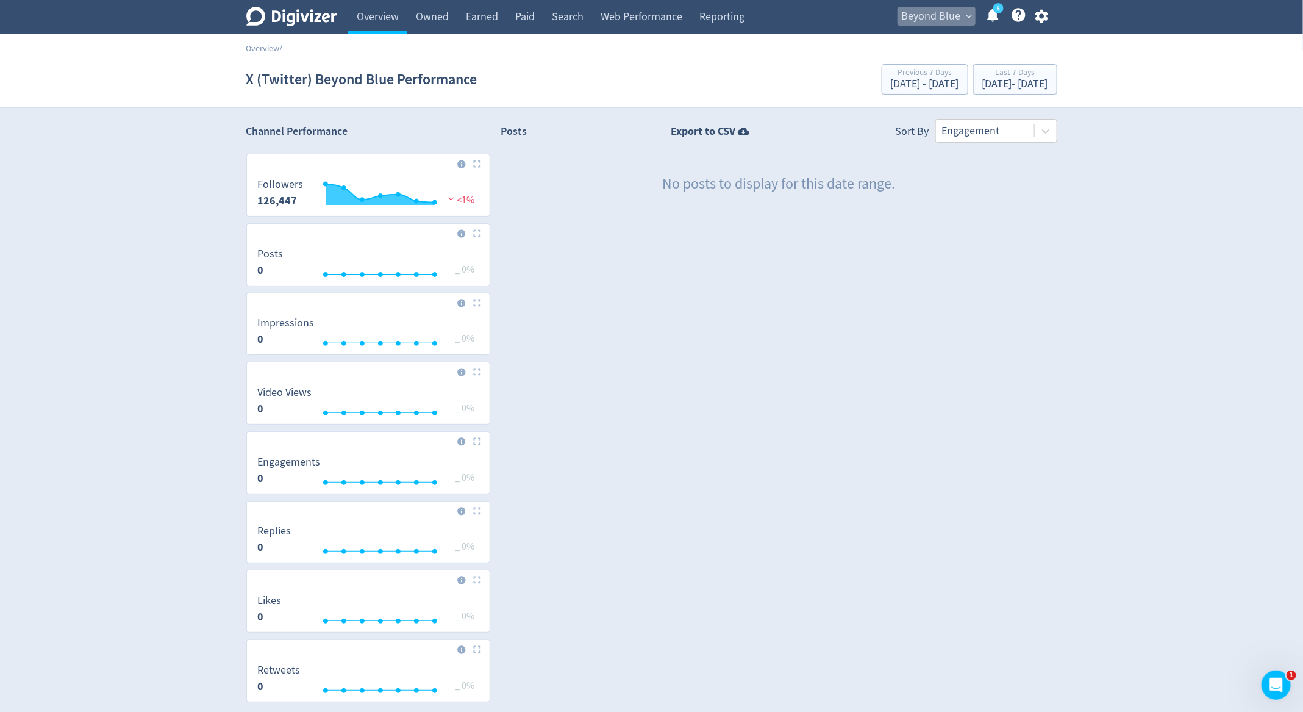
click at [932, 10] on span "Beyond Blue" at bounding box center [931, 17] width 59 height 20
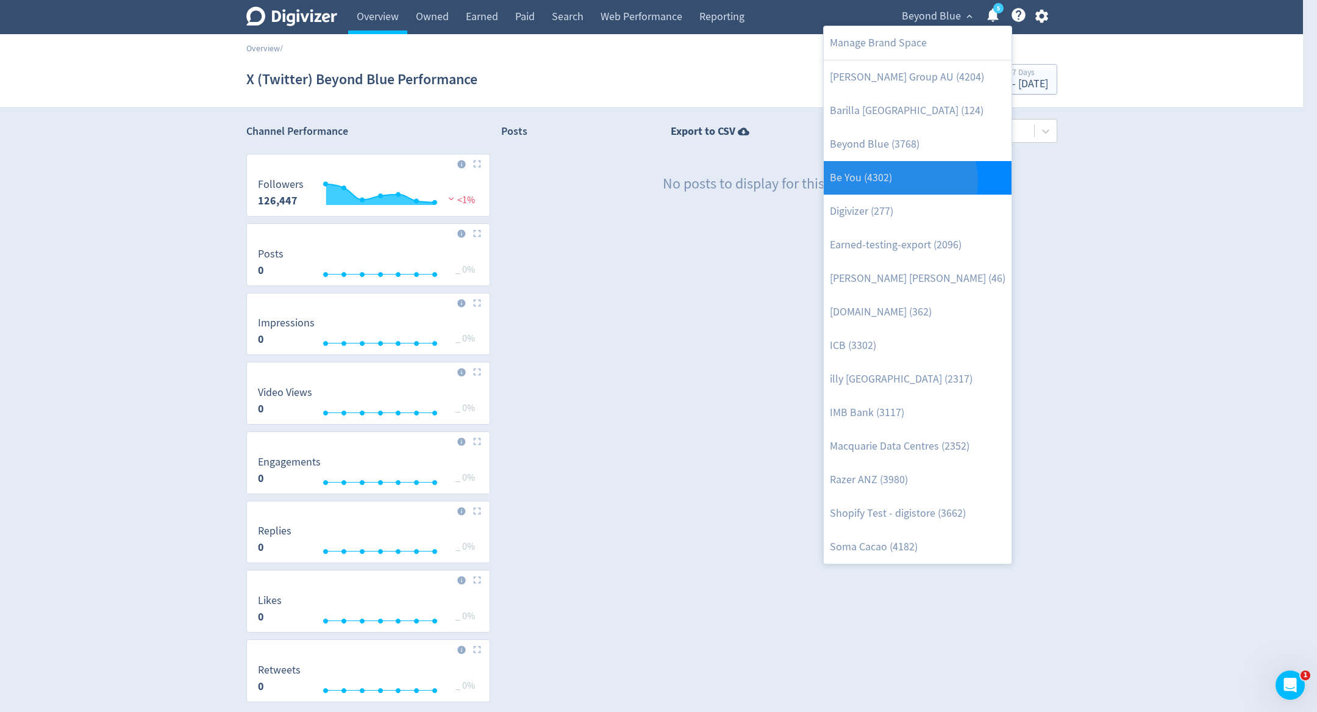
click at [897, 181] on link "Be You (4302)" at bounding box center [918, 178] width 188 height 34
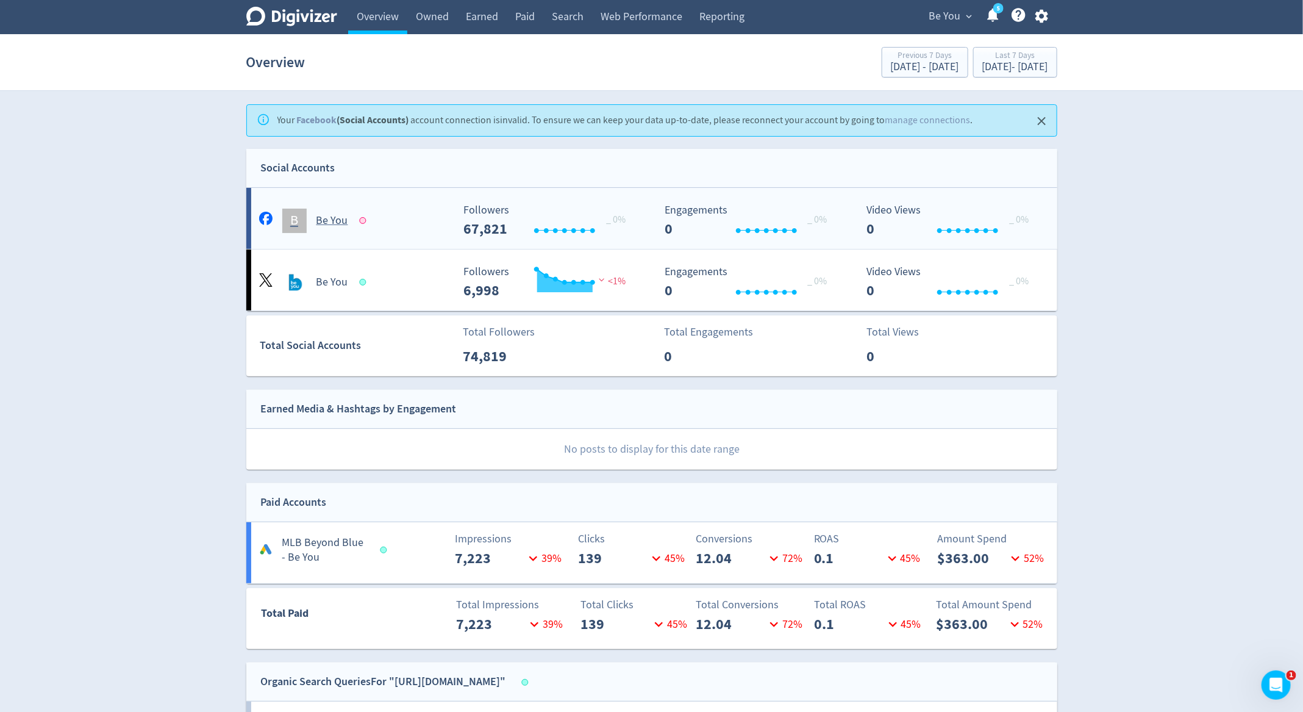
click at [686, 200] on div "Created with Highcharts 10.3.3 Engagements 0 _ 0%" at bounding box center [755, 216] width 202 height 42
click at [441, 276] on div "Be You" at bounding box center [354, 282] width 197 height 24
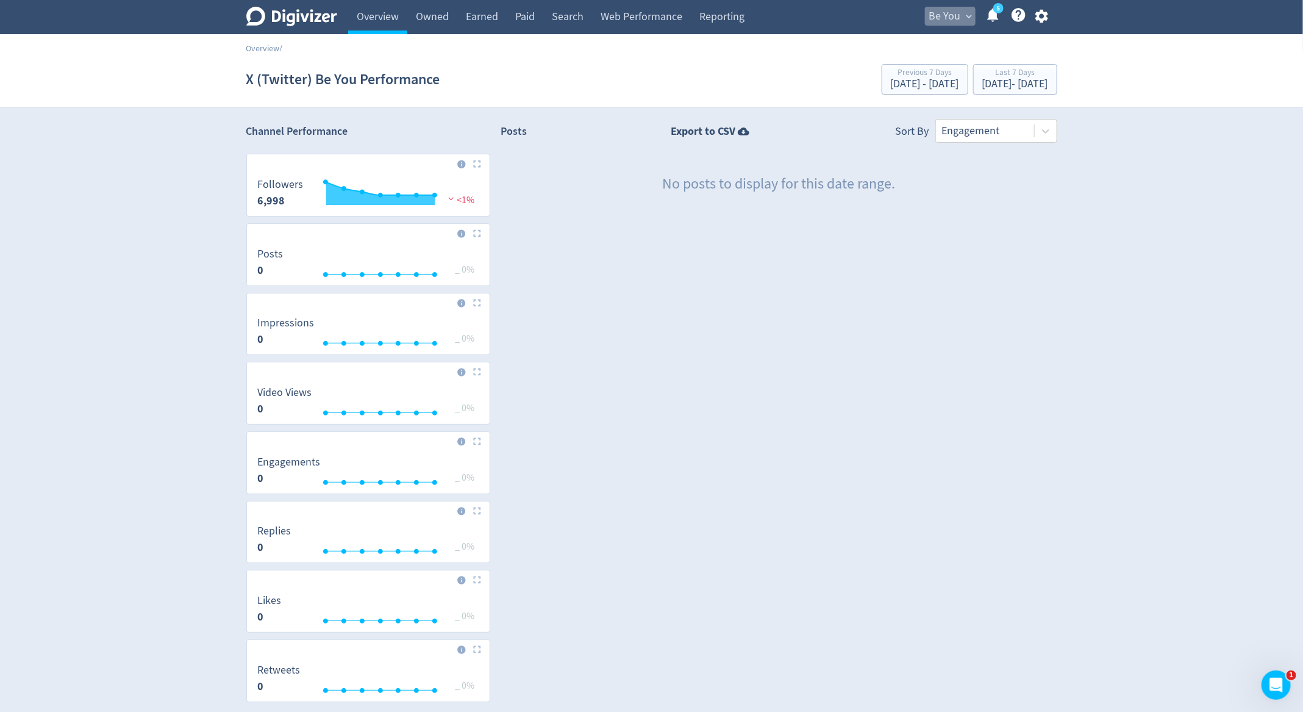
click at [945, 21] on span "Be You" at bounding box center [945, 17] width 32 height 20
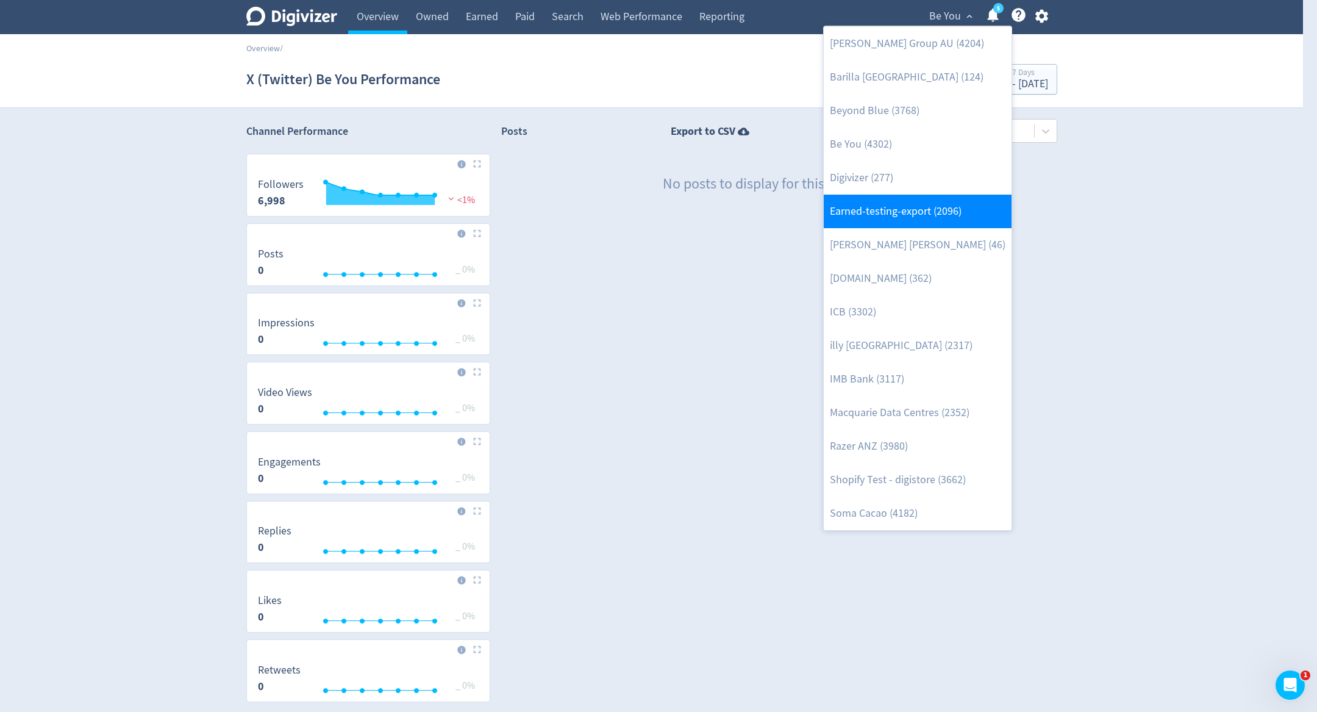
click at [928, 212] on link "Earned-testing-export (2096)" at bounding box center [918, 212] width 188 height 34
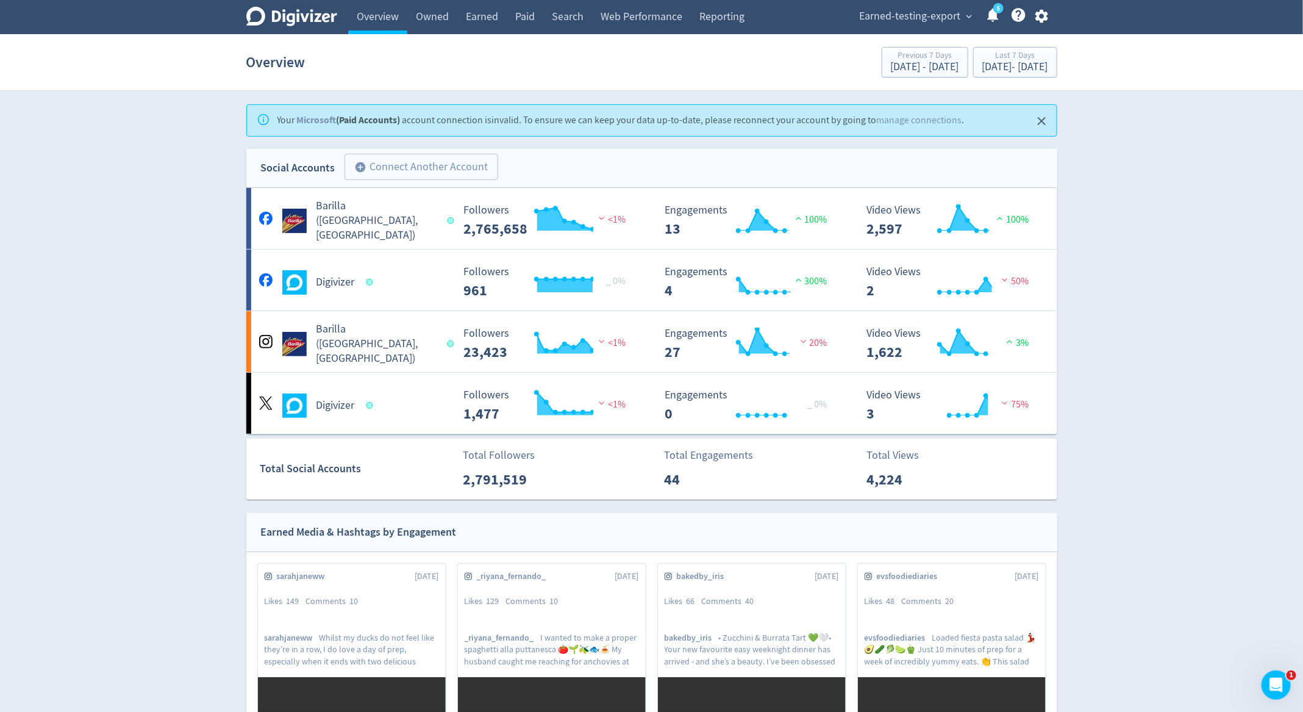
click at [926, 16] on span "Earned-testing-export" at bounding box center [910, 17] width 101 height 20
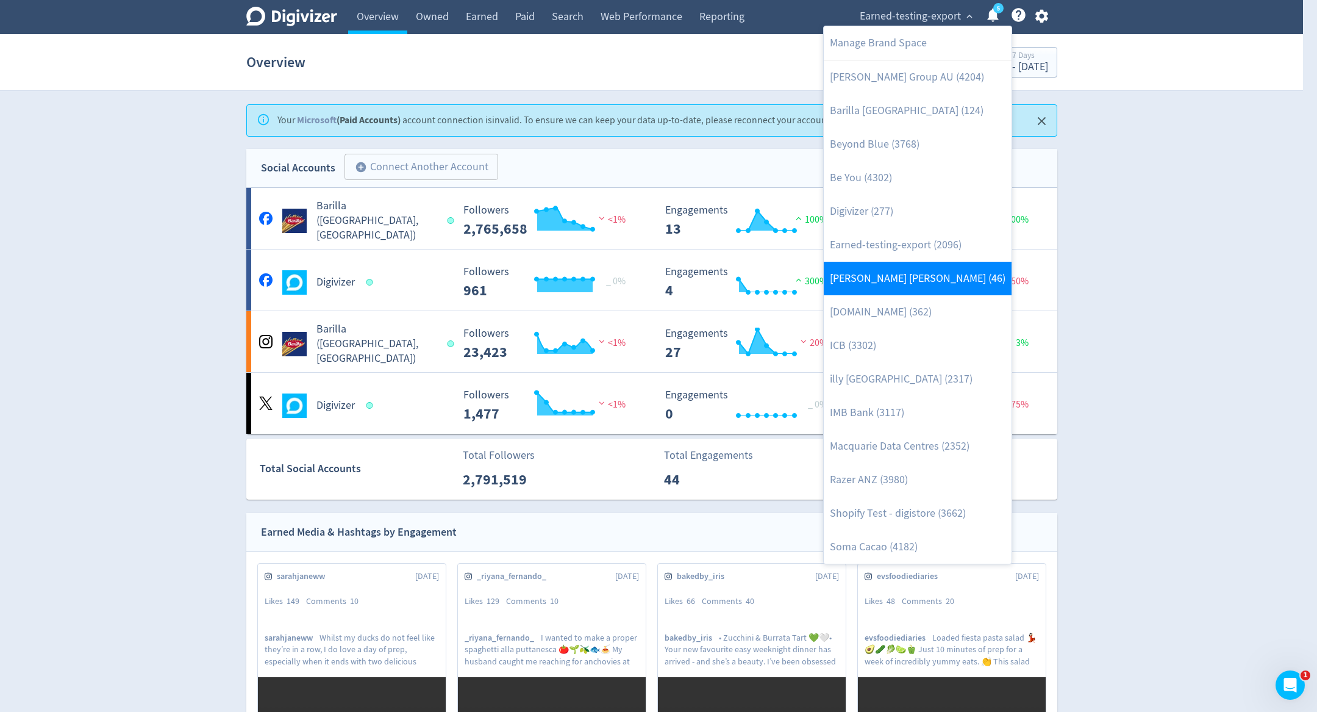
click at [910, 283] on link "[PERSON_NAME] [PERSON_NAME] (46)" at bounding box center [918, 279] width 188 height 34
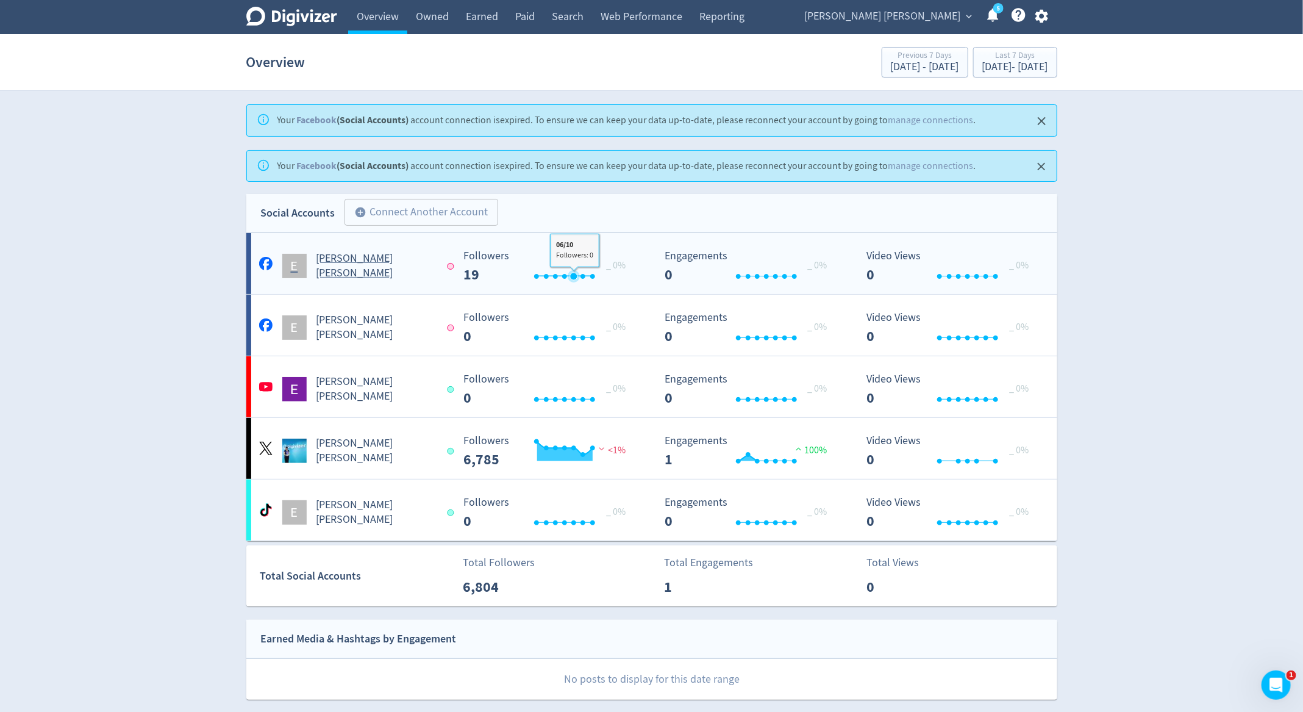
click at [574, 258] on rect "\a Followers\a ---\a" at bounding box center [548, 266] width 183 height 32
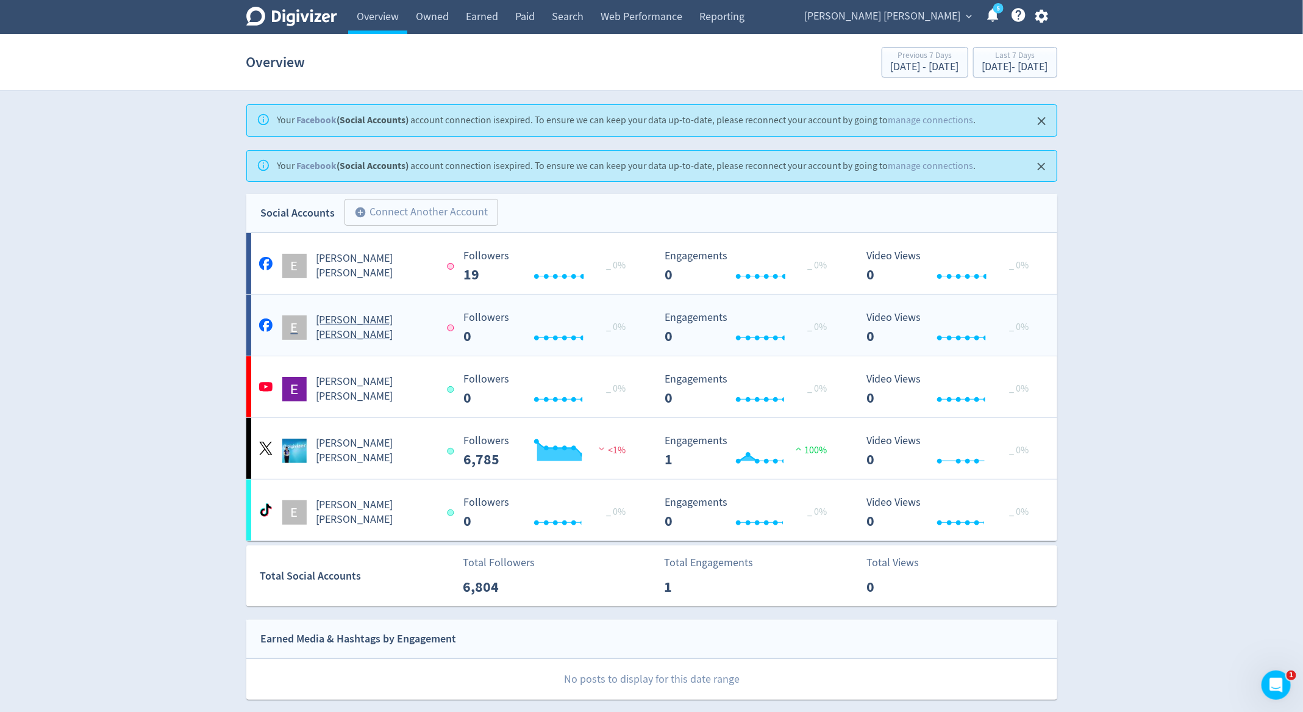
click at [596, 338] on rect "\a Followers\a 0\a" at bounding box center [548, 328] width 183 height 32
click at [641, 393] on div "Created with Highcharts 10.3.3 Followers 0 _ 0%" at bounding box center [555, 389] width 197 height 32
click at [566, 438] on rect "\a Followers\a 6,785\a" at bounding box center [548, 451] width 183 height 32
click at [613, 502] on rect "\a Followers\a 0\a" at bounding box center [548, 512] width 183 height 32
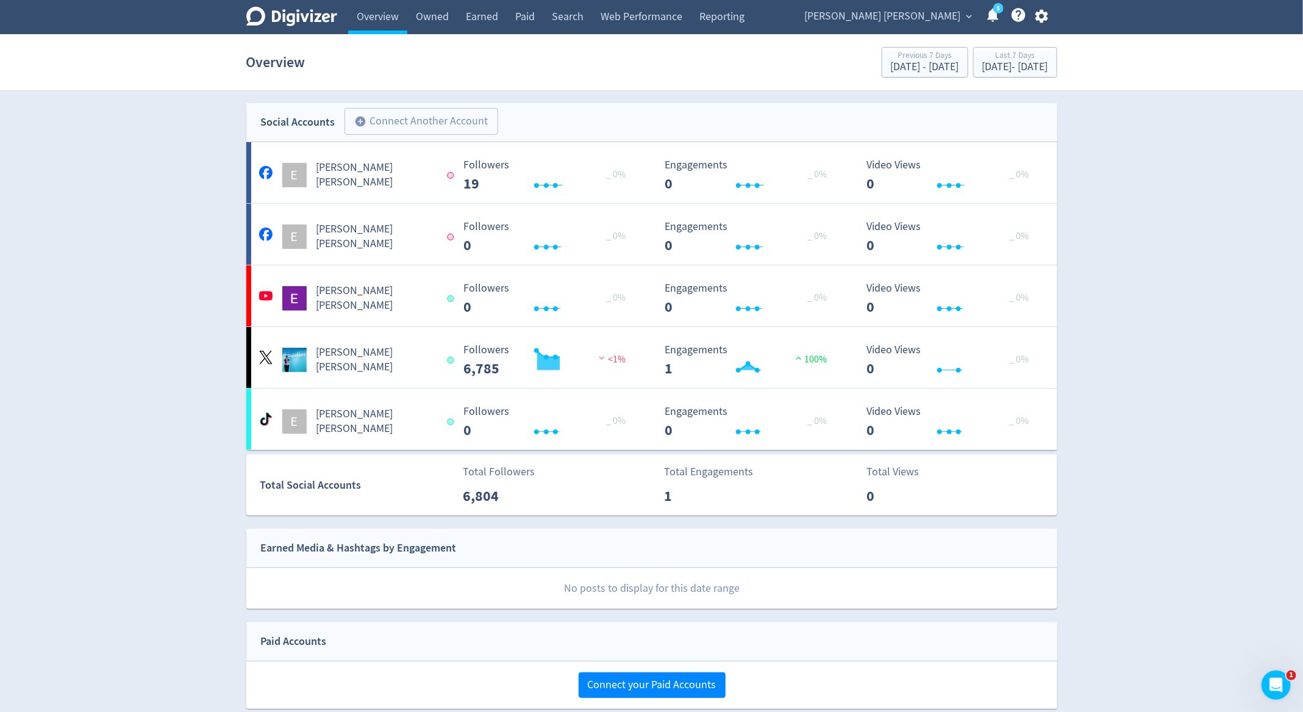
click at [898, 27] on div "Emma Lo Russo expand_more 5 Help Center - Searchable support on using Digivizer" at bounding box center [925, 17] width 266 height 34
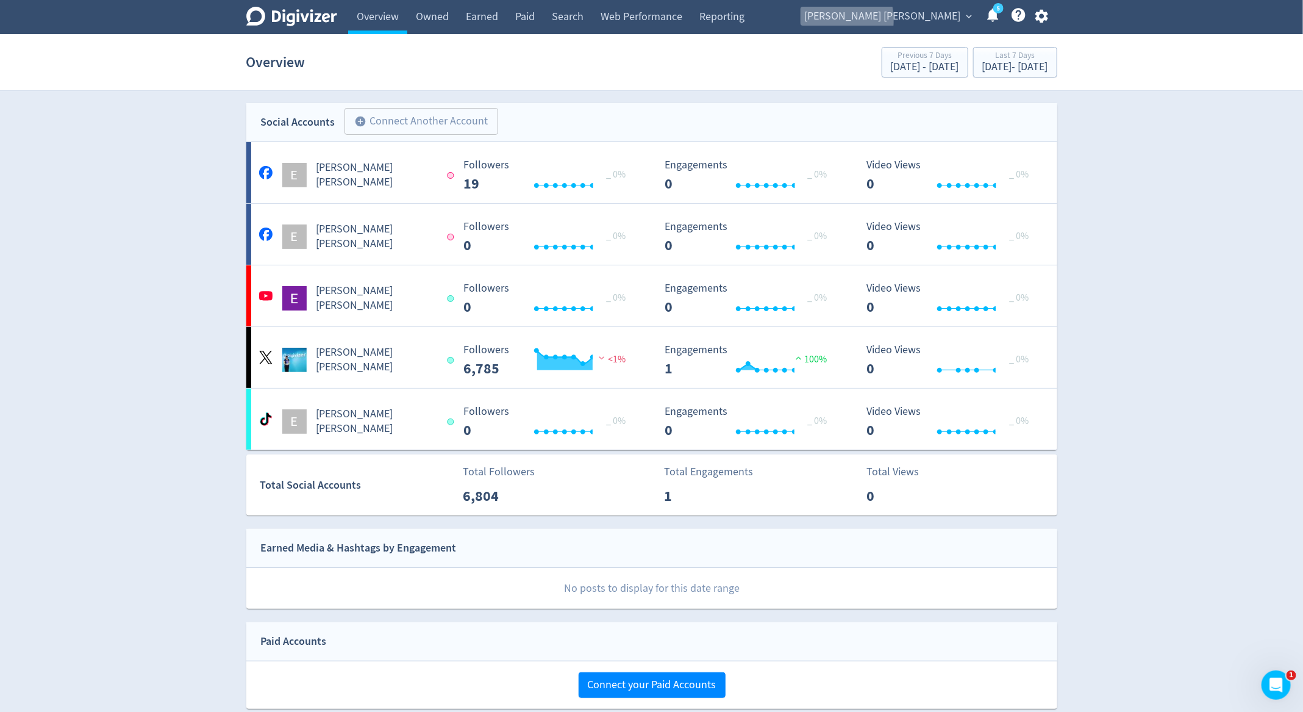
click at [901, 21] on span "[PERSON_NAME] [PERSON_NAME]" at bounding box center [883, 17] width 156 height 20
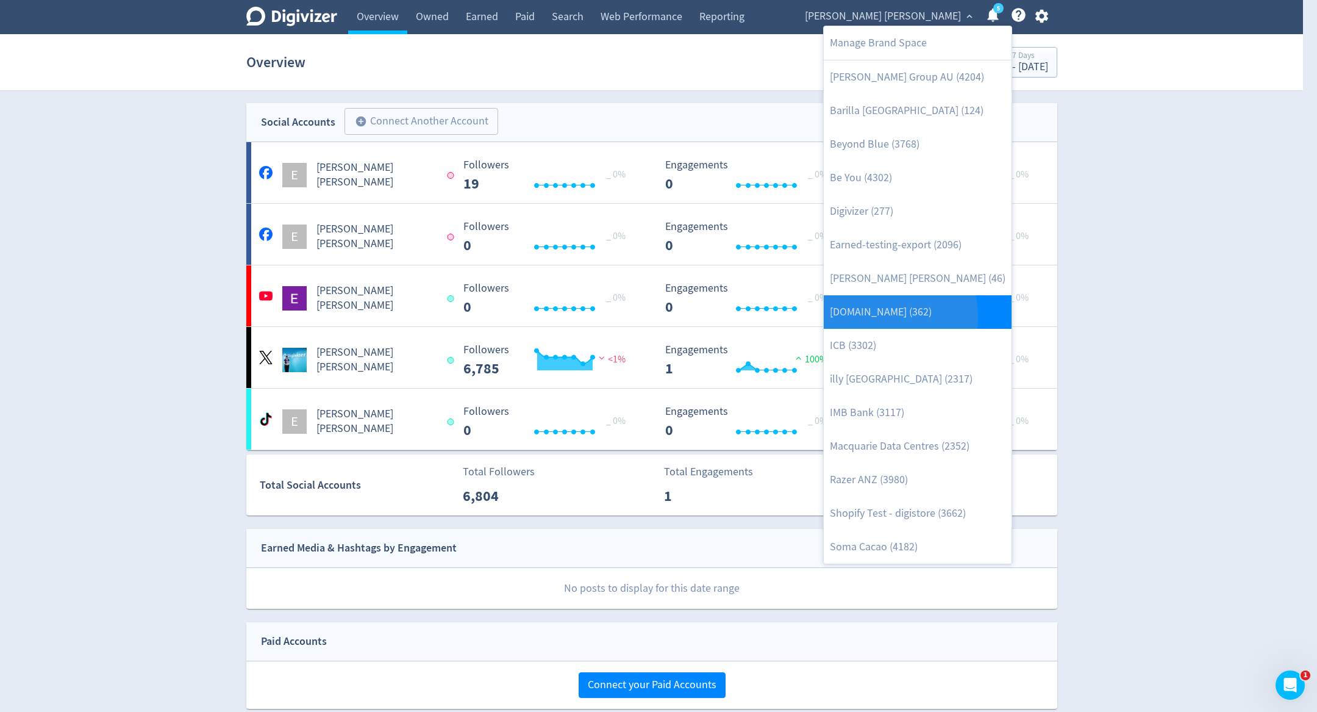
click at [868, 316] on link "[DOMAIN_NAME] (362)" at bounding box center [918, 312] width 188 height 34
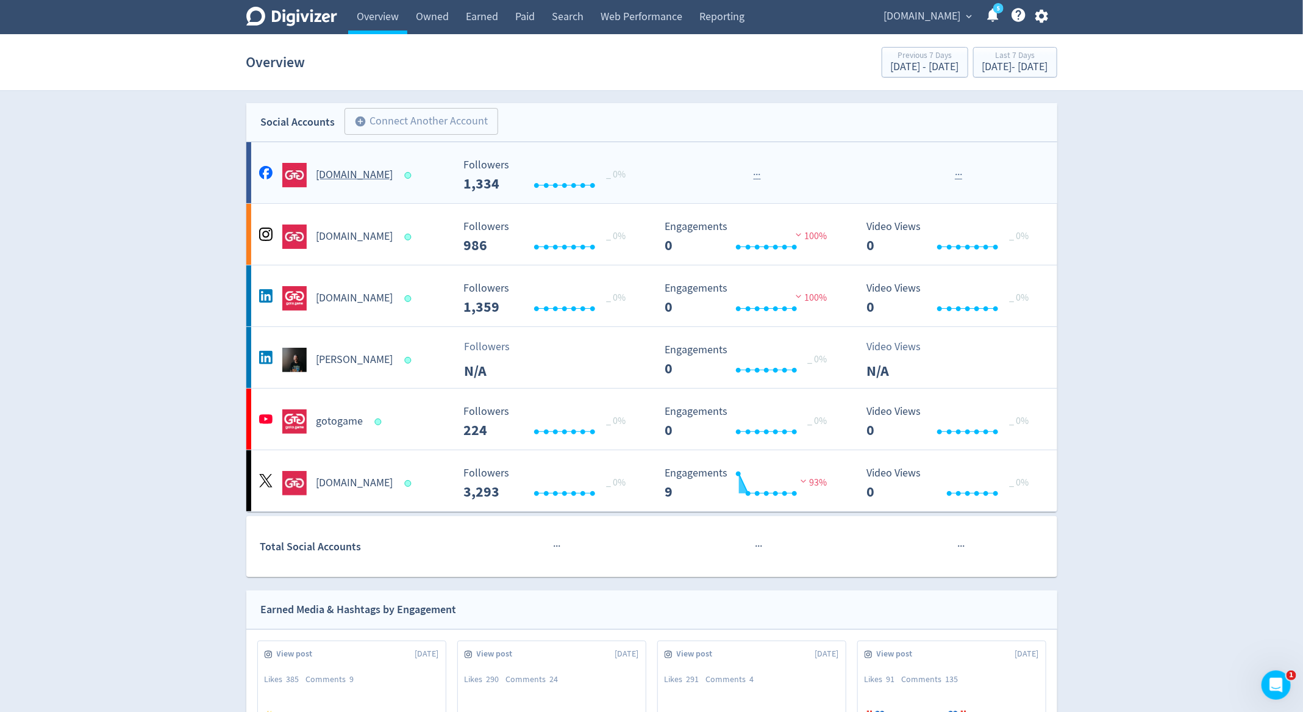
click at [729, 174] on div "· · ·" at bounding box center [757, 174] width 197 height 15
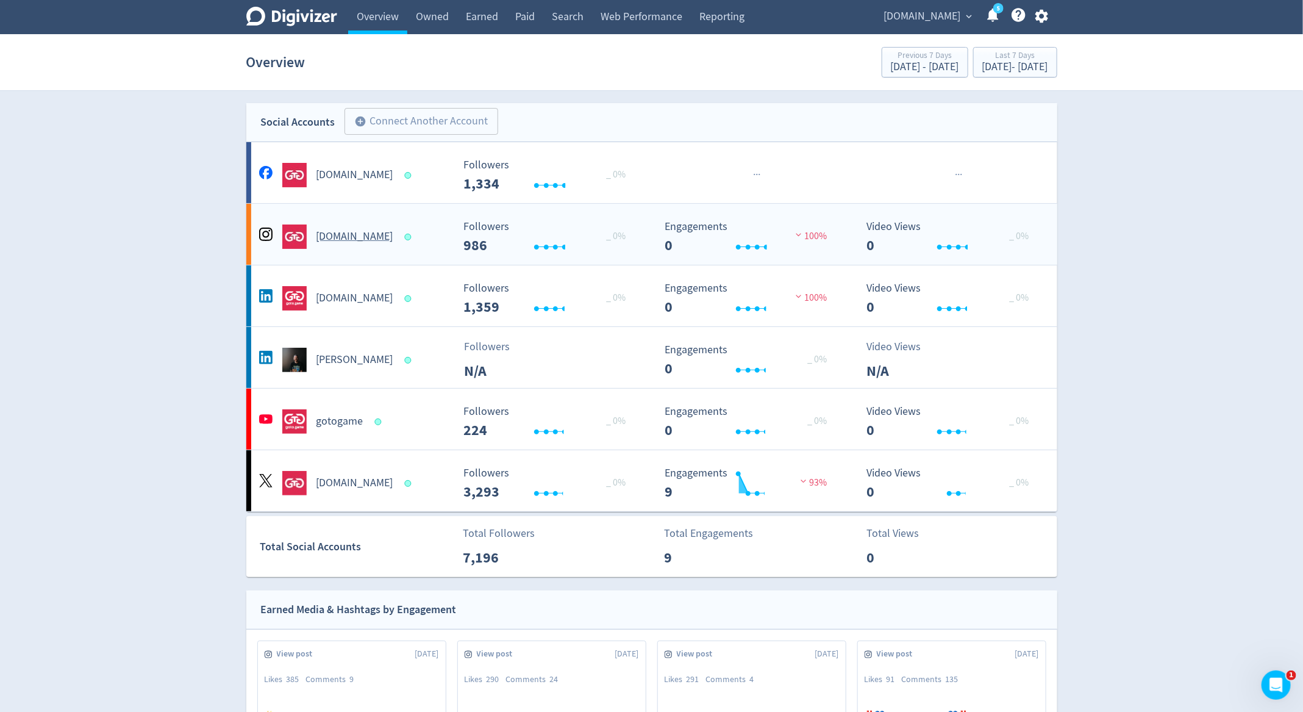
click at [723, 257] on div "goto.game Created with Highcharts 10.3.3 Followers 986 _ 0% Created with Highch…" at bounding box center [651, 234] width 811 height 61
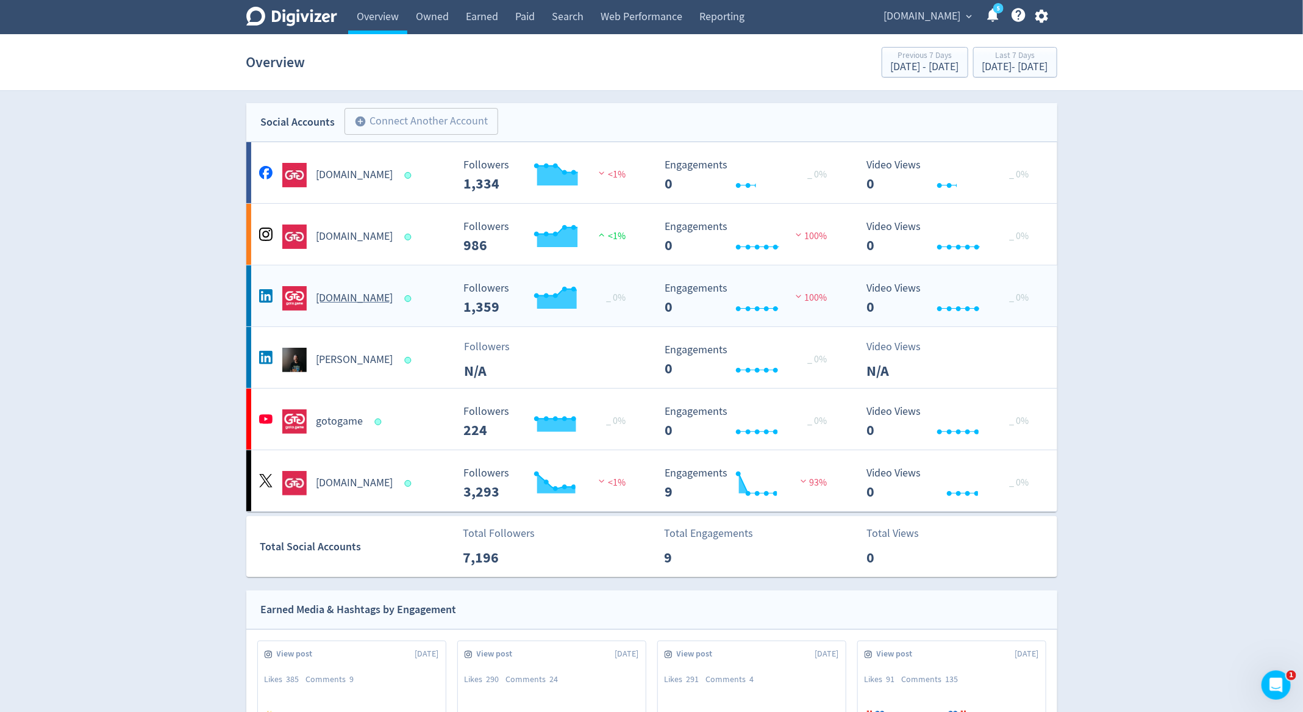
click at [638, 284] on rect "\a Followers\a 1,359\a" at bounding box center [548, 298] width 183 height 32
click at [581, 346] on div "Followers N/A" at bounding box center [555, 359] width 197 height 43
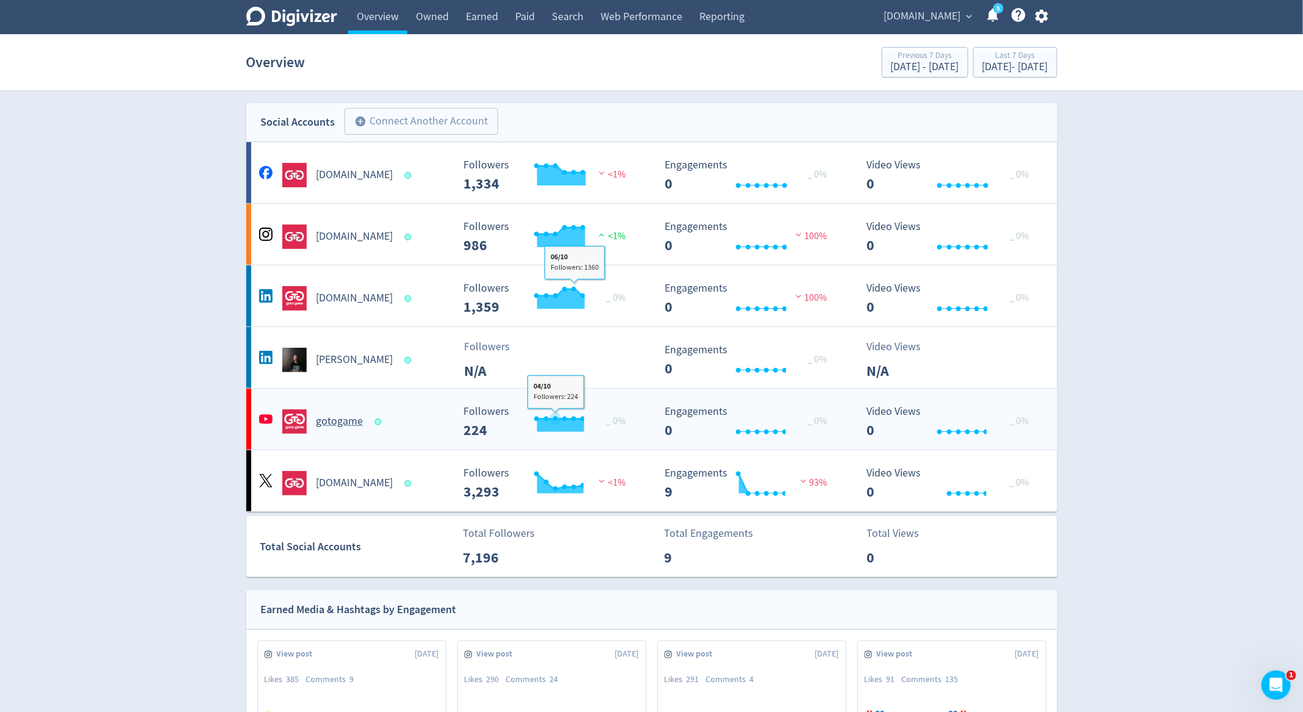
click at [557, 412] on icon "\a Followers\a 224\a" at bounding box center [555, 418] width 12 height 12
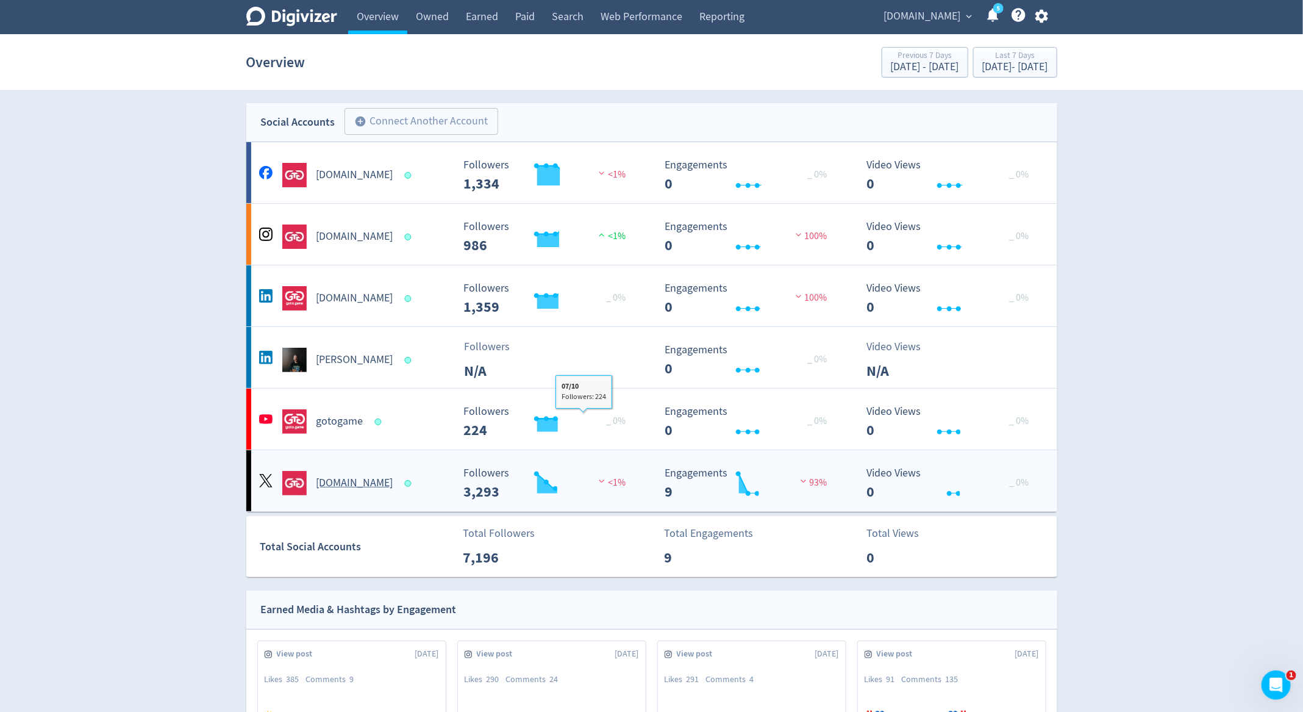
click at [537, 471] on icon "\a Followers\a 3,293\a" at bounding box center [536, 473] width 5 height 5
